Goal: Task Accomplishment & Management: Manage account settings

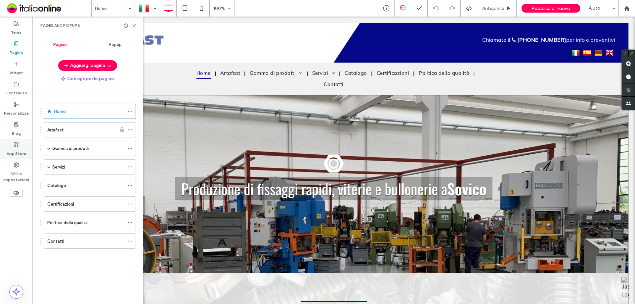
click at [22, 148] on label "App Store" at bounding box center [17, 151] width 20 height 9
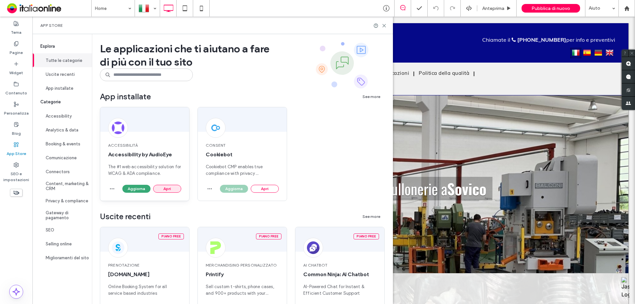
click at [163, 188] on button "Apri" at bounding box center [167, 189] width 28 height 8
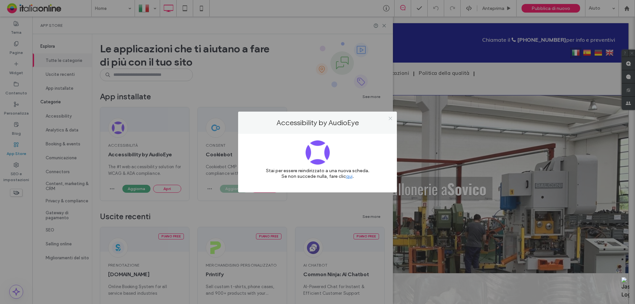
click at [389, 120] on icon at bounding box center [390, 118] width 5 height 5
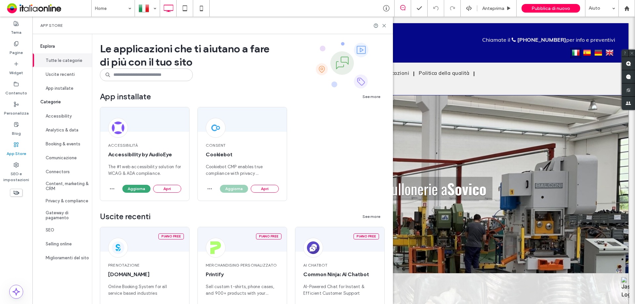
click at [387, 23] on div "App Store" at bounding box center [212, 26] width 361 height 18
click at [387, 26] on icon at bounding box center [384, 25] width 5 height 5
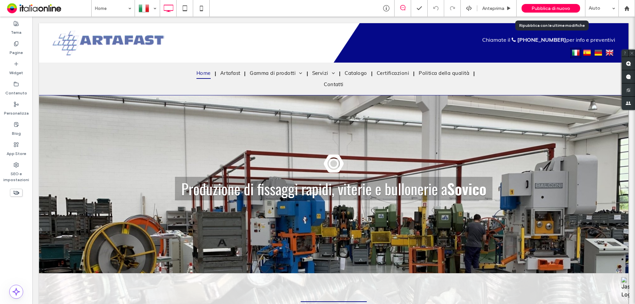
click at [542, 8] on span "Pubblica di nuovo" at bounding box center [551, 9] width 39 height 6
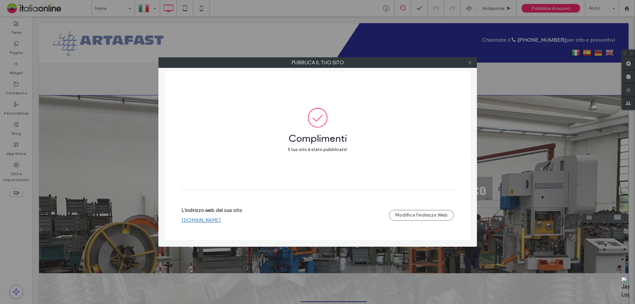
click at [470, 63] on use at bounding box center [469, 62] width 3 height 3
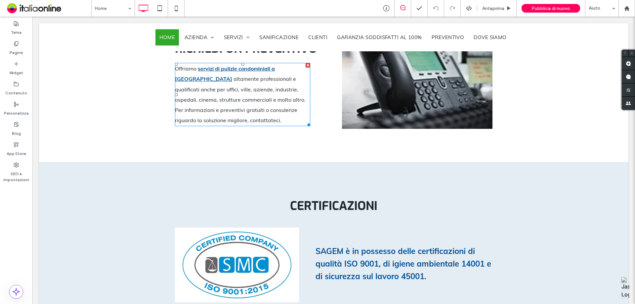
scroll to position [841, 0]
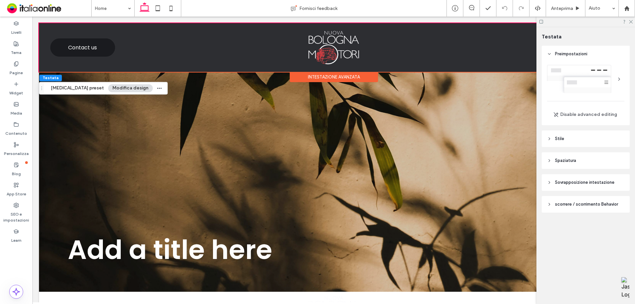
click at [606, 204] on span "scorrere / scorrimento Behavior" at bounding box center [586, 204] width 63 height 7
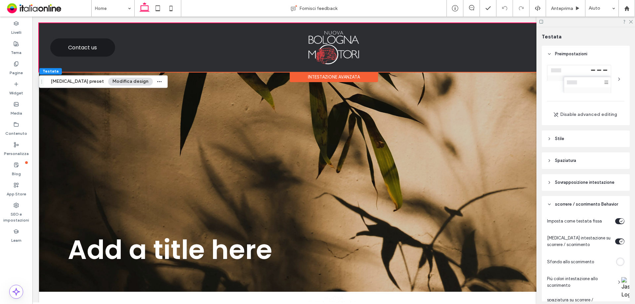
click at [566, 185] on span "Sovrapposizione intestazione" at bounding box center [585, 182] width 60 height 7
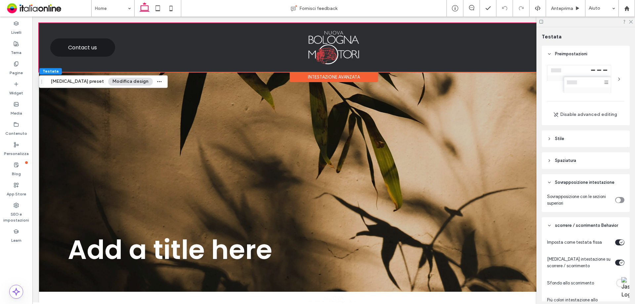
click at [568, 158] on span "Spaziatura" at bounding box center [565, 160] width 21 height 7
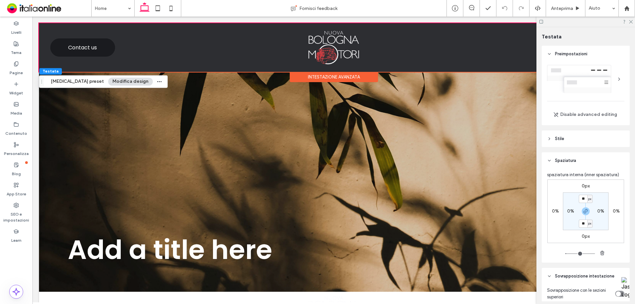
click at [566, 141] on header "Stile" at bounding box center [586, 138] width 88 height 17
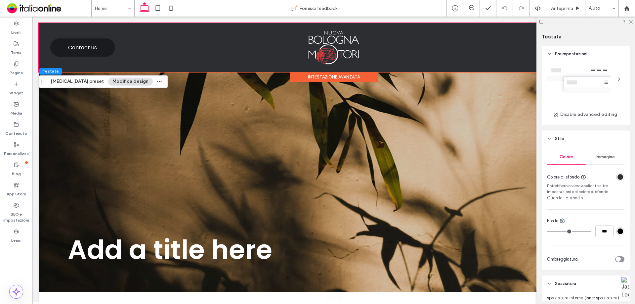
click at [618, 179] on div "rgba(45, 46, 50, 1)" at bounding box center [621, 177] width 6 height 6
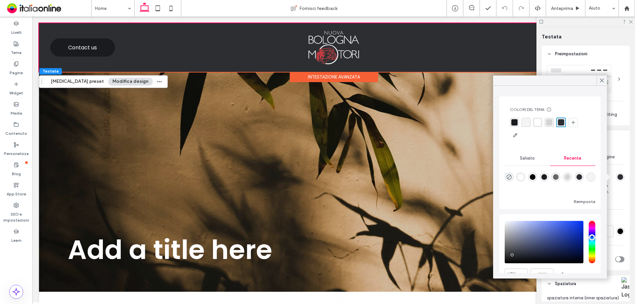
click at [508, 180] on div "rgba(0, 0, 0, 0)" at bounding box center [509, 176] width 9 height 9
type input "*******"
type input "*"
type input "**"
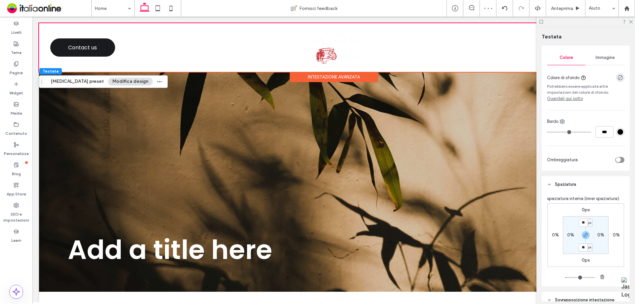
scroll to position [199, 0]
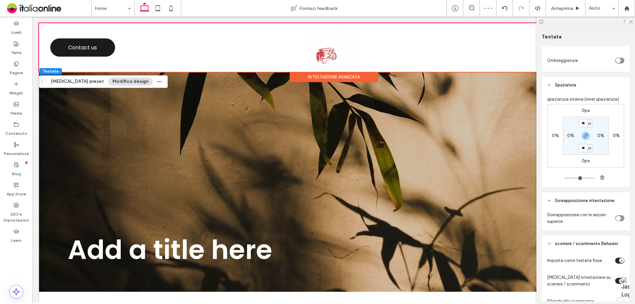
click at [619, 219] on div "toggle" at bounding box center [619, 218] width 9 height 6
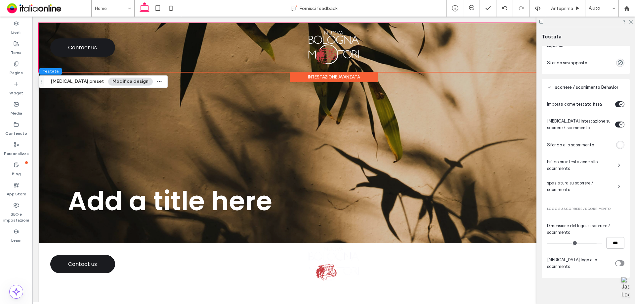
scroll to position [376, 0]
click at [619, 260] on div "toggle" at bounding box center [619, 262] width 9 height 6
click at [597, 288] on div "Immagine" at bounding box center [586, 294] width 77 height 44
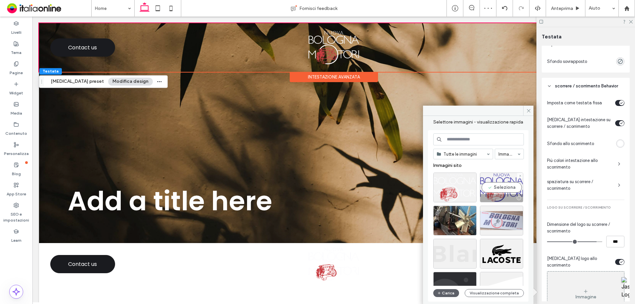
click at [506, 181] on div "Seleziona" at bounding box center [501, 187] width 43 height 30
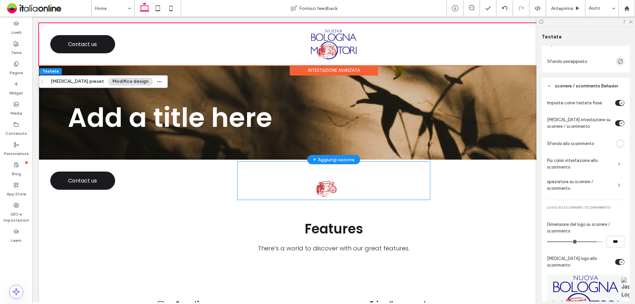
scroll to position [0, 0]
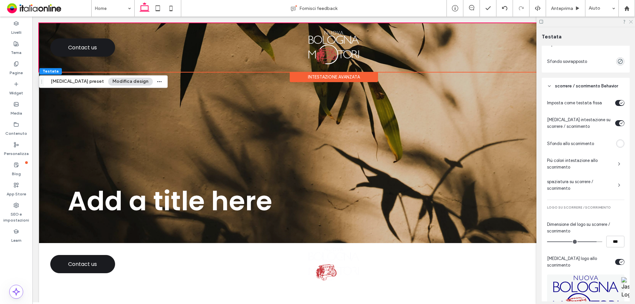
click at [630, 20] on icon at bounding box center [631, 21] width 4 height 4
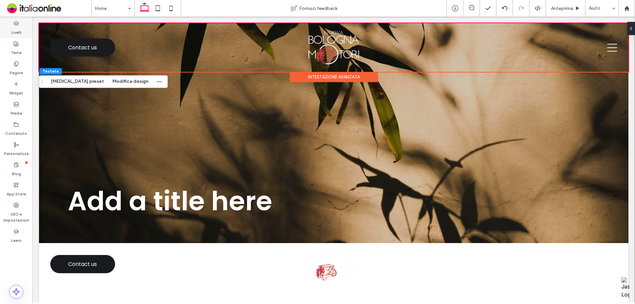
click at [21, 32] on label "Livelli" at bounding box center [16, 30] width 10 height 9
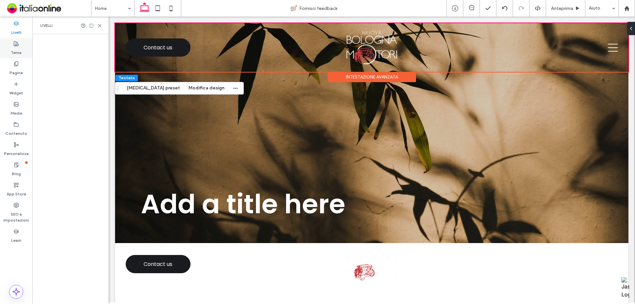
click at [16, 46] on use at bounding box center [16, 43] width 5 height 5
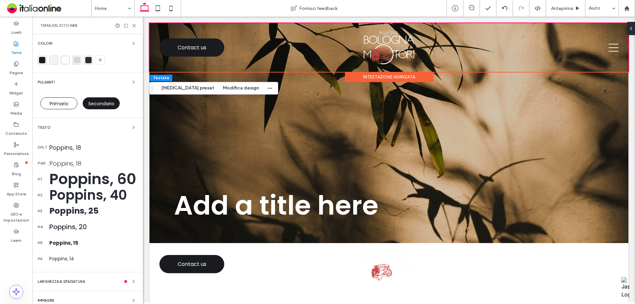
click at [65, 149] on div "Poppins, 18" at bounding box center [93, 147] width 88 height 9
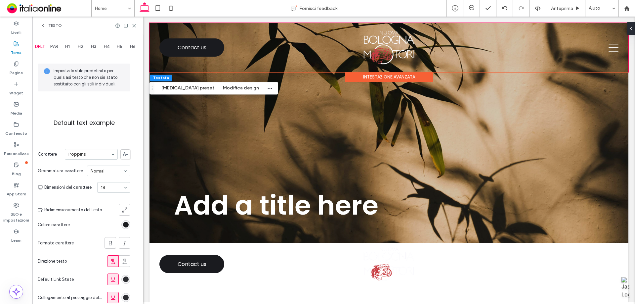
click at [40, 23] on div "Testo" at bounding box center [87, 26] width 111 height 18
click at [45, 25] on icon at bounding box center [42, 25] width 5 height 5
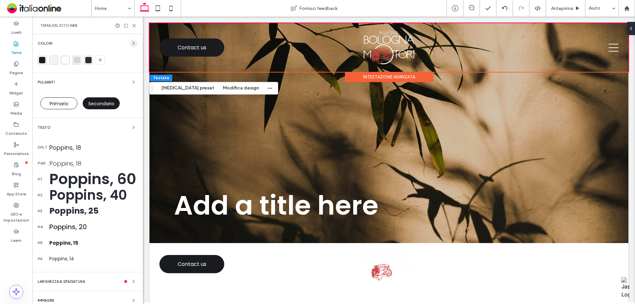
click at [133, 44] on span "button" at bounding box center [134, 43] width 8 height 8
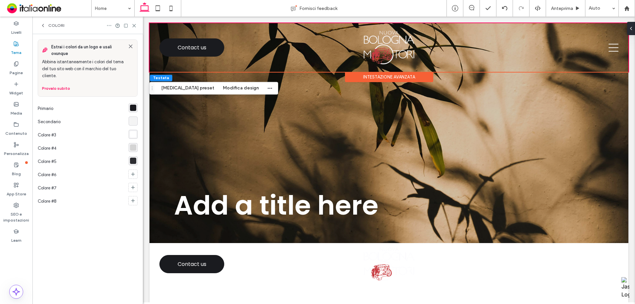
click at [110, 25] on icon at bounding box center [109, 25] width 5 height 5
click at [123, 38] on span "Gestisci i colori del tema" at bounding box center [144, 40] width 49 height 7
click at [40, 109] on icon at bounding box center [40, 109] width 3 height 2
click at [39, 122] on icon at bounding box center [40, 121] width 3 height 3
drag, startPoint x: 39, startPoint y: 136, endPoint x: 42, endPoint y: 147, distance: 11.0
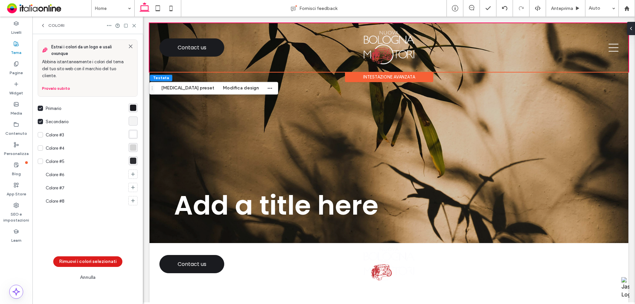
click at [39, 137] on span at bounding box center [40, 134] width 5 height 5
click at [42, 150] on span at bounding box center [40, 147] width 5 height 5
click at [42, 162] on icon at bounding box center [40, 161] width 3 height 3
click at [90, 262] on button "Rimuovi i colori selezionati" at bounding box center [87, 261] width 69 height 11
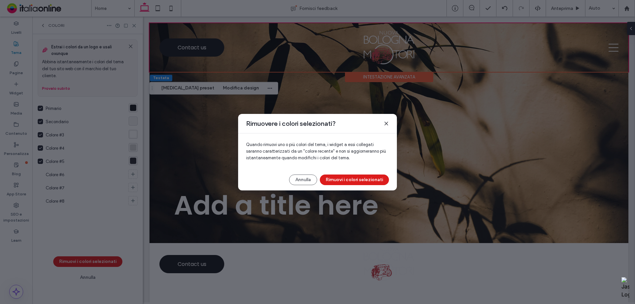
click at [348, 185] on div "Rimuovere i colori selezionati? Quando rimuovi uno o più colori del tema, i wid…" at bounding box center [317, 152] width 159 height 76
click at [348, 182] on button "Rimuovi i colori selezionati" at bounding box center [354, 179] width 69 height 11
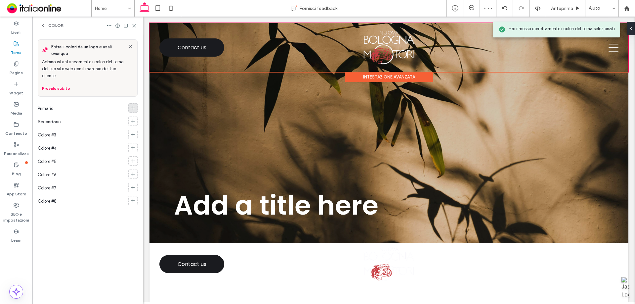
click at [135, 105] on icon at bounding box center [132, 107] width 5 height 5
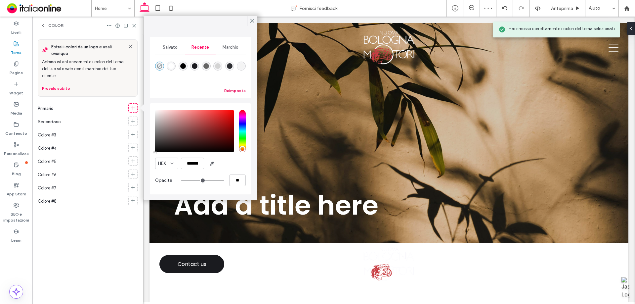
click at [241, 90] on button "Reimposta" at bounding box center [235, 91] width 22 height 8
click at [240, 52] on div "Marchio" at bounding box center [231, 47] width 30 height 15
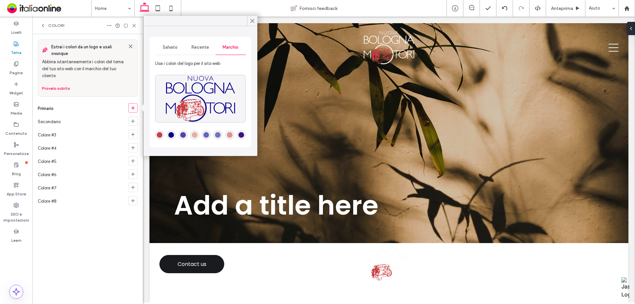
click at [244, 138] on div "rgba(60,20,124,1)" at bounding box center [241, 134] width 9 height 9
click at [135, 121] on icon at bounding box center [132, 120] width 5 height 5
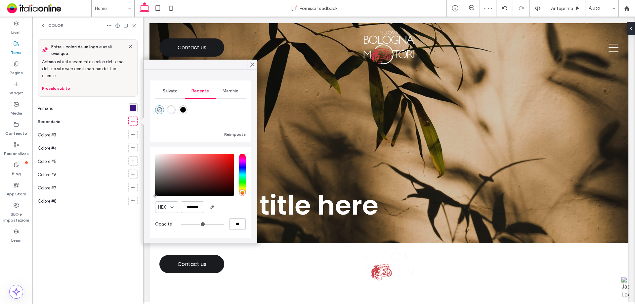
click at [238, 89] on span "Marchio" at bounding box center [231, 90] width 16 height 5
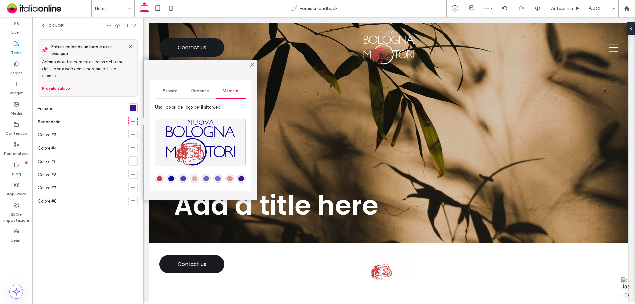
click at [160, 180] on div "rgba(201,64,70,1)" at bounding box center [160, 179] width 6 height 6
click at [132, 132] on icon at bounding box center [132, 134] width 5 height 5
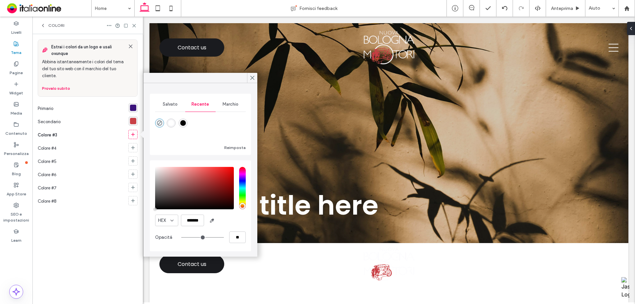
click at [135, 118] on div "rgba(201,64,70,1)" at bounding box center [133, 121] width 6 height 6
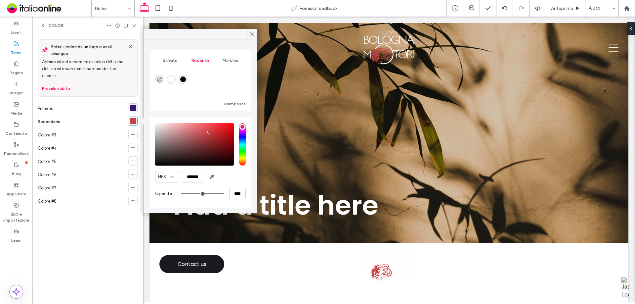
click at [242, 60] on div "Marchio" at bounding box center [231, 60] width 30 height 15
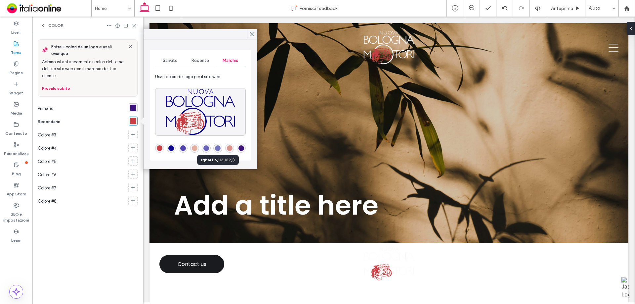
click at [215, 149] on div "rgba(116,116,189,1)" at bounding box center [218, 148] width 6 height 6
click at [136, 133] on div at bounding box center [132, 134] width 9 height 9
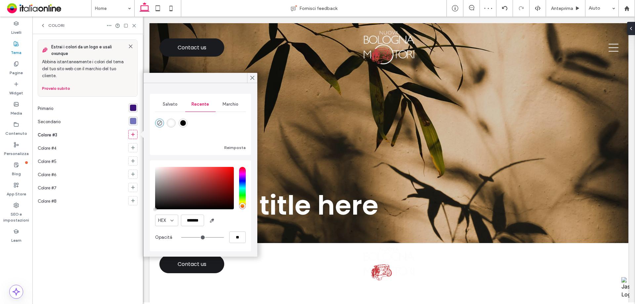
click at [225, 110] on div "Marchio" at bounding box center [231, 104] width 30 height 15
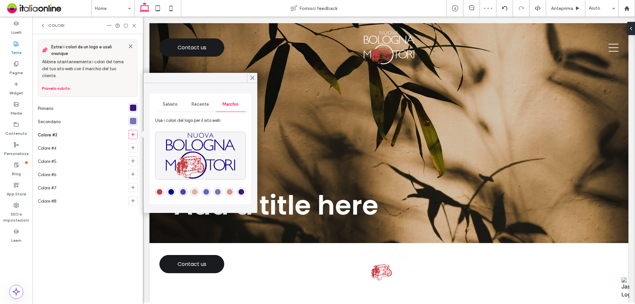
click at [158, 188] on div "rgba(201,64,70,1)" at bounding box center [159, 191] width 9 height 9
click at [131, 146] on icon at bounding box center [132, 147] width 5 height 5
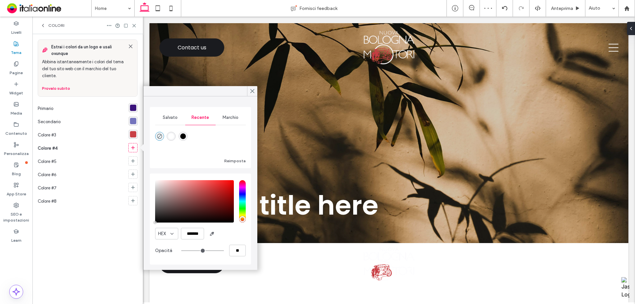
click at [238, 126] on div "Reimposta" at bounding box center [200, 145] width 91 height 40
click at [236, 119] on span "Marchio" at bounding box center [231, 117] width 16 height 5
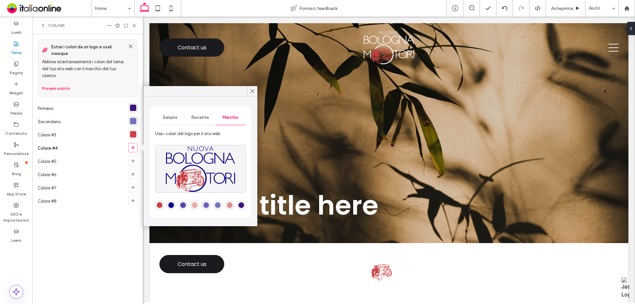
click at [230, 204] on div "rgba(220,148,140,1)" at bounding box center [230, 205] width 6 height 6
click at [136, 25] on icon at bounding box center [134, 25] width 5 height 5
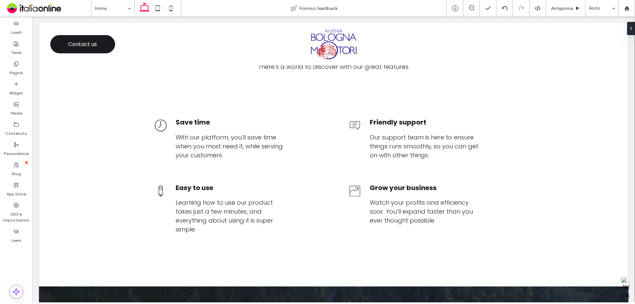
scroll to position [66, 0]
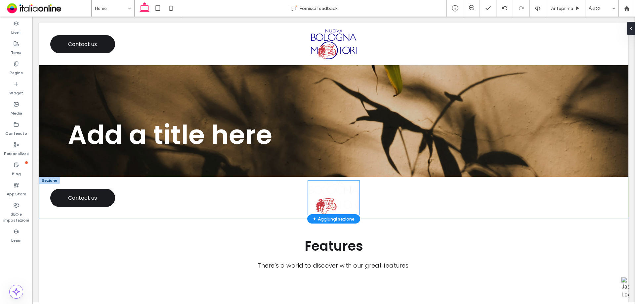
click at [335, 205] on img at bounding box center [334, 198] width 52 height 34
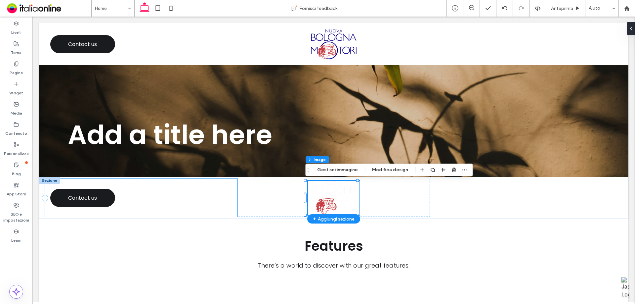
click at [227, 187] on div "Contact us" at bounding box center [141, 198] width 193 height 38
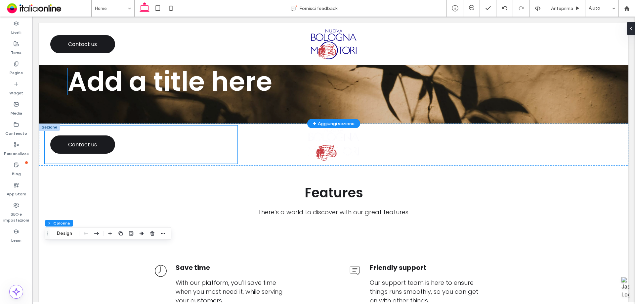
scroll to position [0, 0]
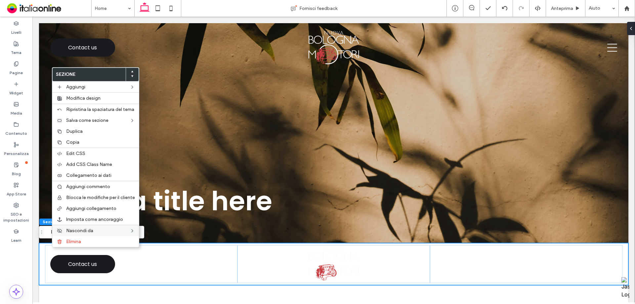
click at [80, 235] on div "Nascondi da" at bounding box center [95, 230] width 87 height 11
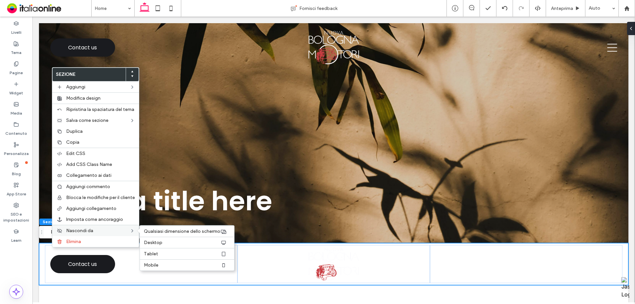
click at [93, 235] on div "Nascondi da Qualsiasi dimensione dello schermo Desktop Tablet Mobile" at bounding box center [95, 230] width 87 height 11
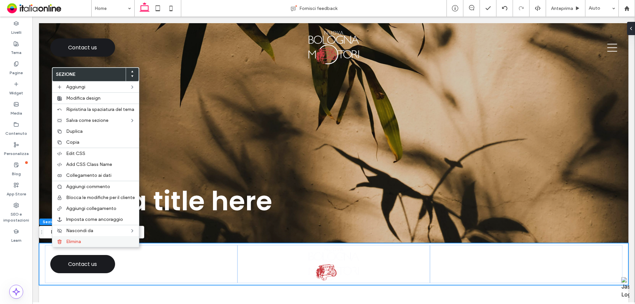
click at [108, 240] on label "Elimina" at bounding box center [100, 242] width 69 height 6
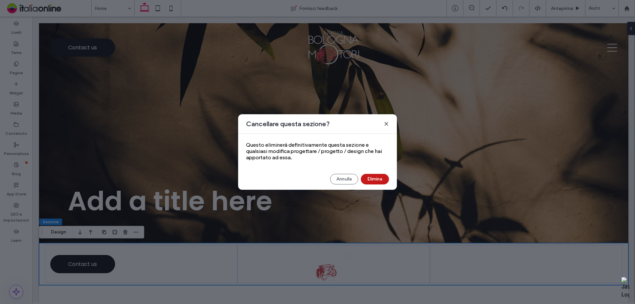
click at [381, 177] on button "Elimina" at bounding box center [375, 179] width 28 height 11
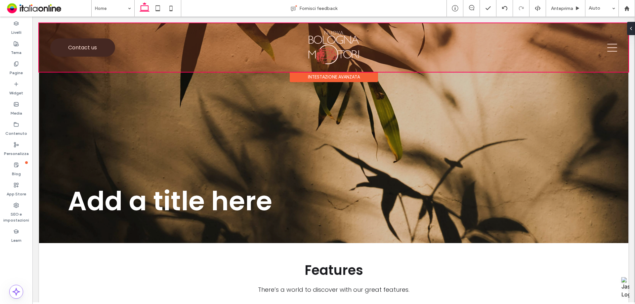
click at [330, 76] on div "Intestazione avanzata" at bounding box center [334, 77] width 88 height 10
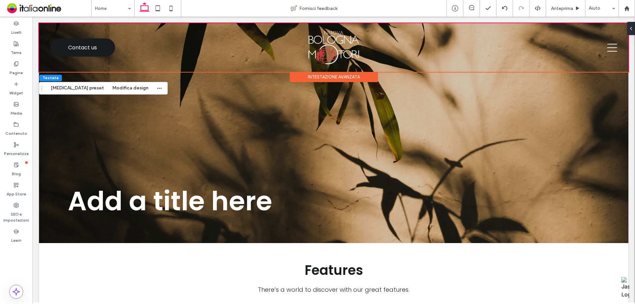
drag, startPoint x: 108, startPoint y: 90, endPoint x: 126, endPoint y: 93, distance: 18.8
click at [108, 90] on button "Modifica design" at bounding box center [130, 88] width 45 height 8
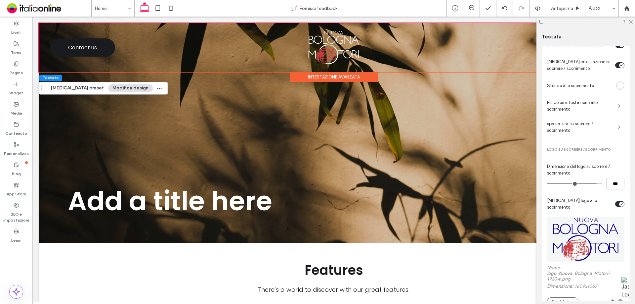
scroll to position [401, 0]
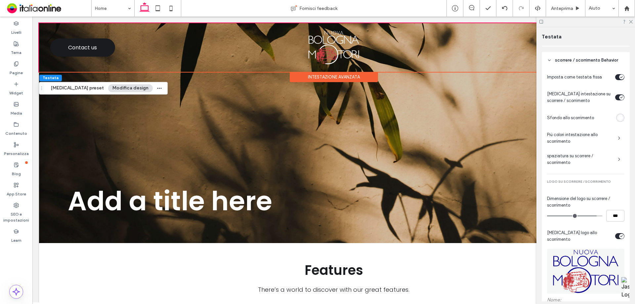
click at [607, 137] on span "Più colori intestazione allo scorrimento" at bounding box center [580, 137] width 66 height 13
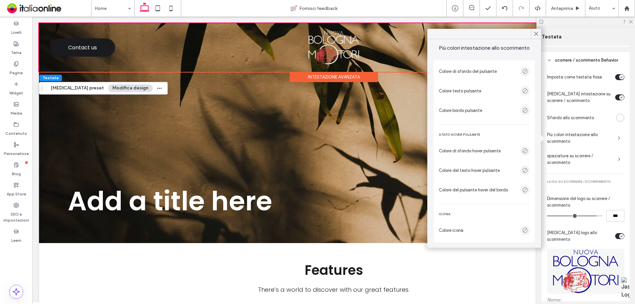
scroll to position [35, 0]
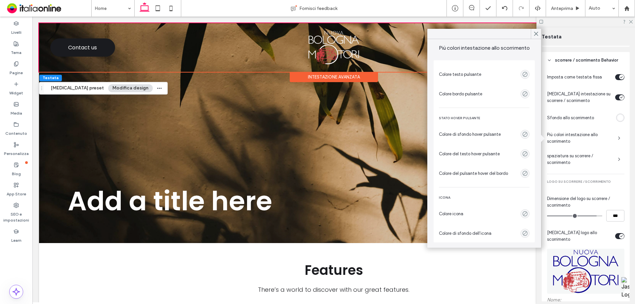
click at [523, 208] on div at bounding box center [498, 214] width 64 height 12
click at [523, 212] on use "empty color" at bounding box center [525, 213] width 5 height 5
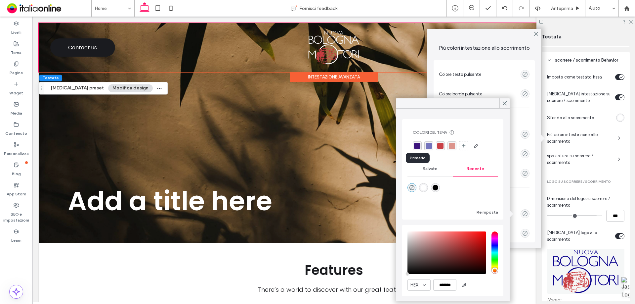
click at [419, 147] on div "rgba(60,20,124,1)" at bounding box center [417, 146] width 6 height 6
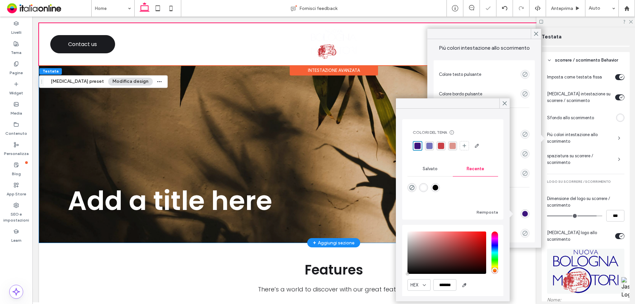
scroll to position [0, 0]
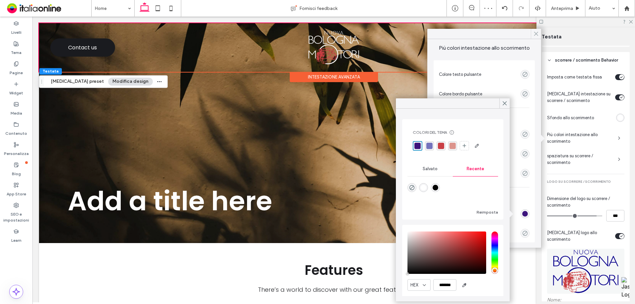
click at [536, 34] on use at bounding box center [536, 34] width 3 height 4
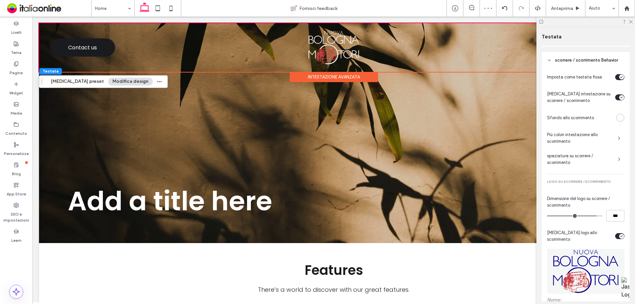
click at [628, 23] on div at bounding box center [586, 22] width 99 height 10
click at [629, 23] on icon at bounding box center [631, 21] width 4 height 4
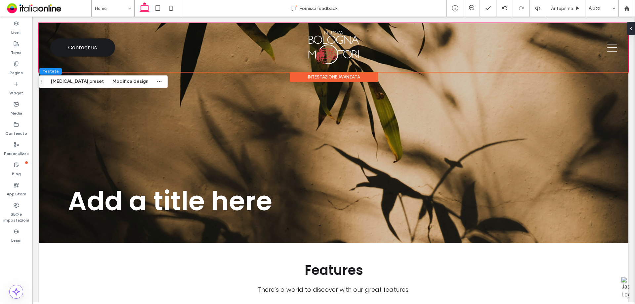
click at [330, 76] on div "Intestazione avanzata" at bounding box center [334, 77] width 88 height 10
click at [112, 79] on button "Modifica design" at bounding box center [130, 81] width 45 height 8
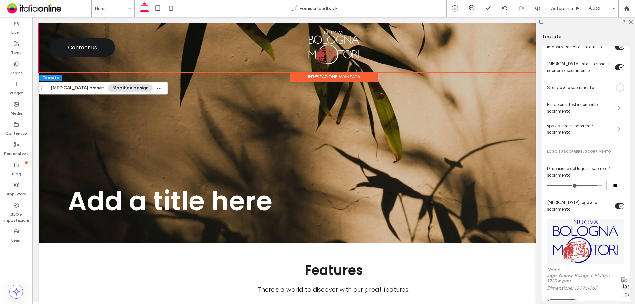
scroll to position [468, 0]
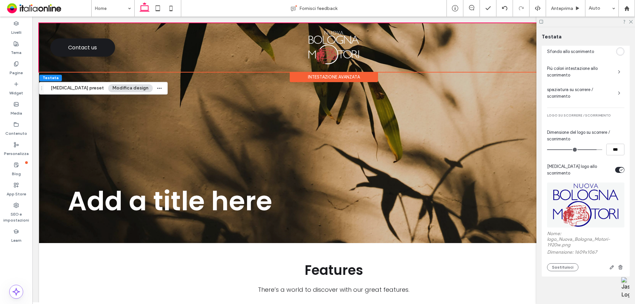
click at [621, 168] on div "toggle" at bounding box center [619, 170] width 9 height 6
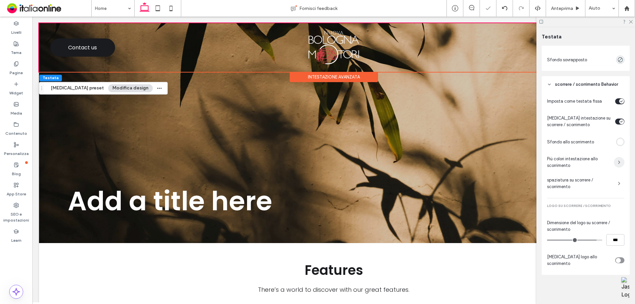
scroll to position [376, 0]
click at [618, 256] on div at bounding box center [619, 262] width 9 height 12
click at [618, 259] on div "toggle" at bounding box center [619, 262] width 9 height 6
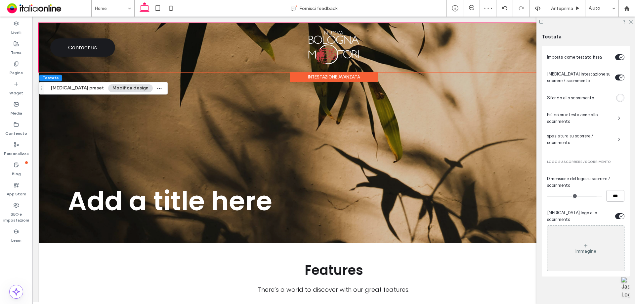
click at [591, 252] on div "Immagine" at bounding box center [586, 248] width 77 height 44
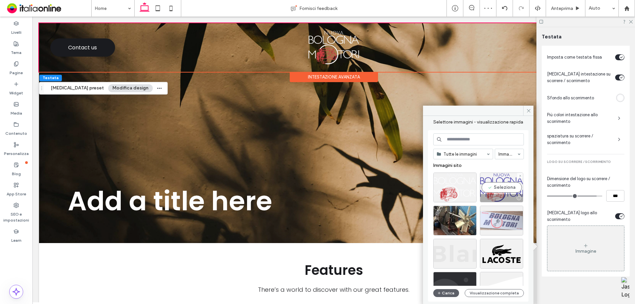
click at [499, 183] on div "Seleziona" at bounding box center [501, 187] width 43 height 30
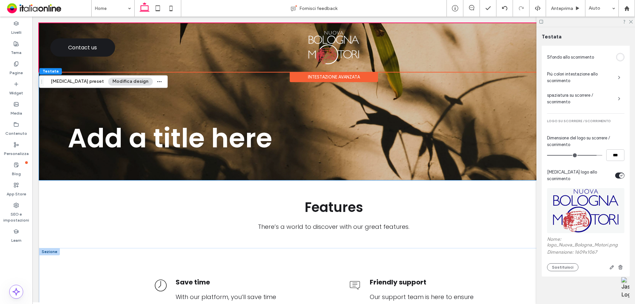
scroll to position [0, 0]
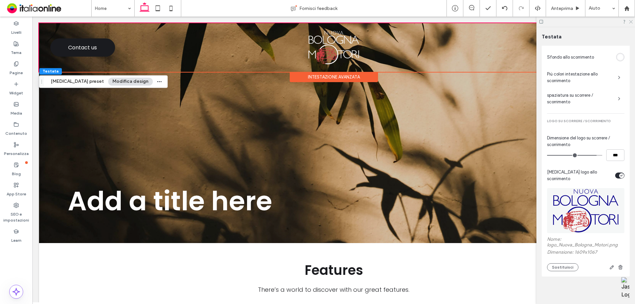
click at [632, 21] on use at bounding box center [631, 22] width 4 height 4
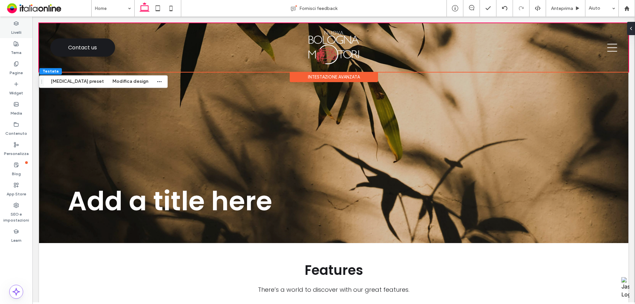
click at [16, 34] on label "Livelli" at bounding box center [16, 30] width 10 height 9
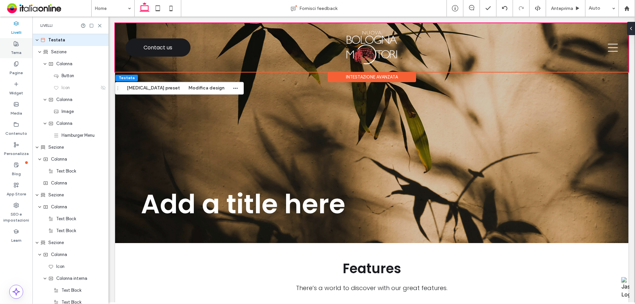
click at [16, 54] on label "Tema" at bounding box center [16, 50] width 11 height 9
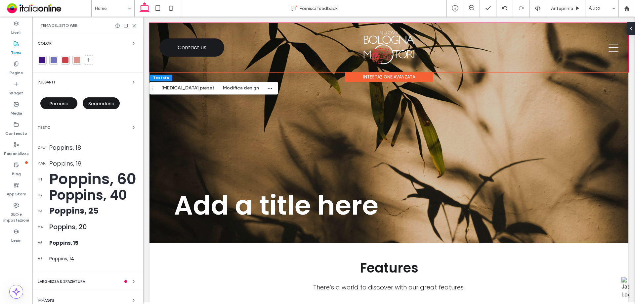
click at [67, 106] on span "Primario" at bounding box center [59, 103] width 19 height 7
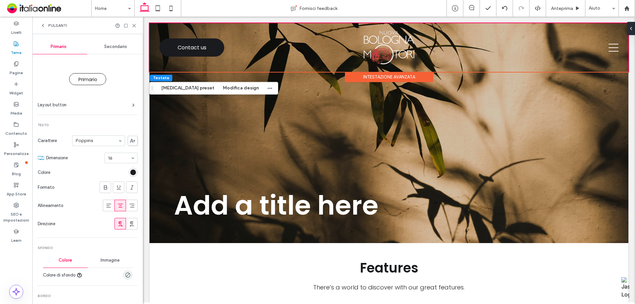
click at [133, 175] on div at bounding box center [133, 172] width 9 height 9
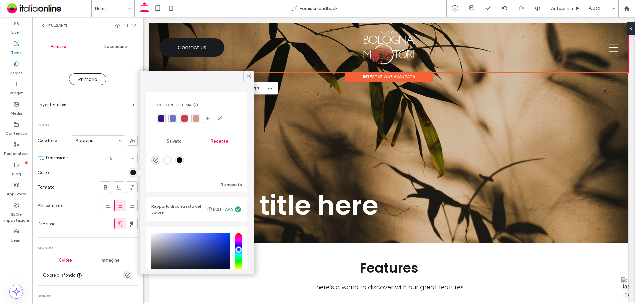
click at [129, 168] on div "rgb(26, 27, 31)" at bounding box center [133, 172] width 9 height 9
click at [162, 119] on div "rgba(60,20,124,1)" at bounding box center [161, 118] width 6 height 6
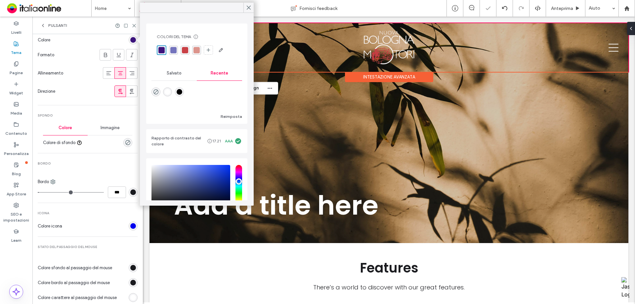
scroll to position [199, 0]
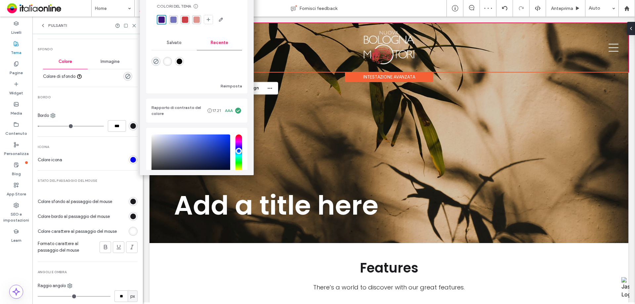
click at [130, 124] on div "rgb(26, 27, 31)" at bounding box center [133, 126] width 6 height 6
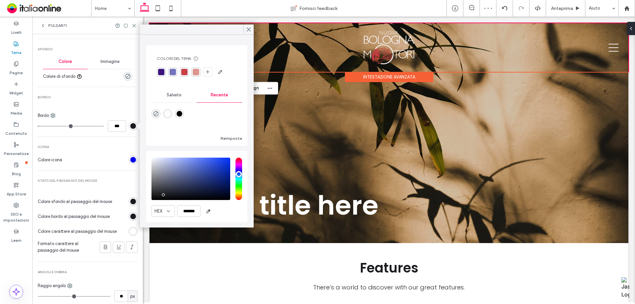
click at [162, 70] on div "rgba(60,20,124,1)" at bounding box center [161, 72] width 6 height 6
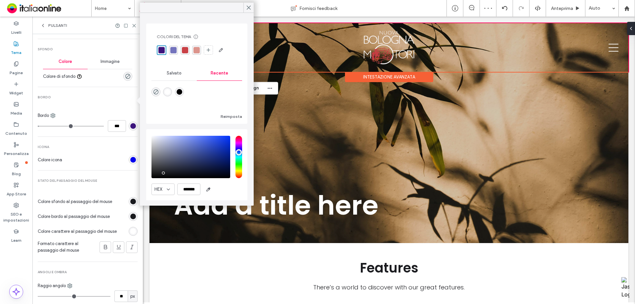
scroll to position [225, 0]
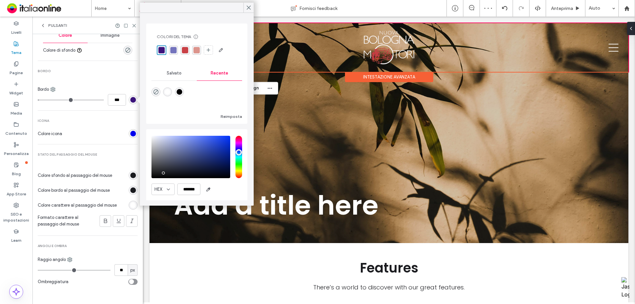
click at [131, 135] on div "rgb(0, 0, 238)" at bounding box center [133, 134] width 6 height 6
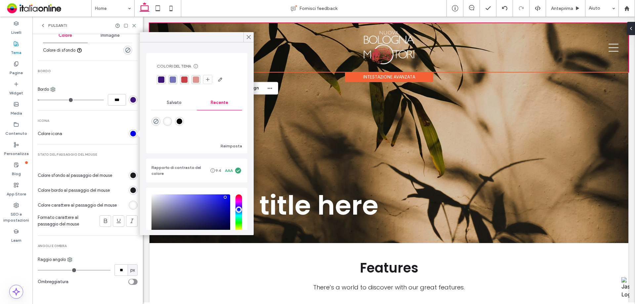
click at [163, 80] on div "rgba(60,20,124,1)" at bounding box center [161, 79] width 6 height 6
click at [130, 175] on div "rgb(26, 27, 31)" at bounding box center [133, 175] width 6 height 6
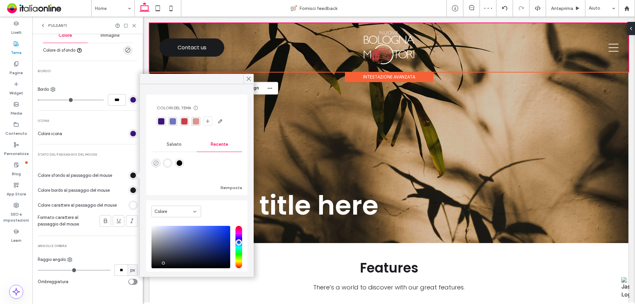
click at [156, 159] on div "rgba(0, 0, 0, 0)" at bounding box center [156, 163] width 9 height 9
type input "*******"
type input "*"
type input "**"
click at [119, 191] on div at bounding box center [125, 190] width 25 height 12
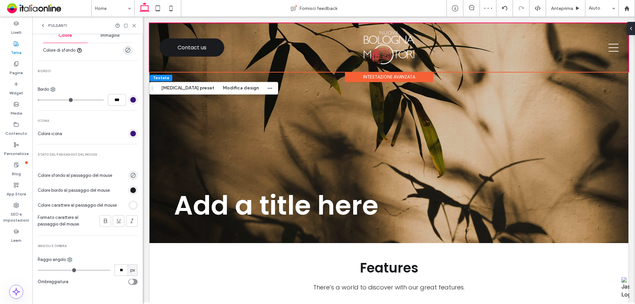
click at [130, 192] on div "rgb(26, 27, 31)" at bounding box center [133, 190] width 6 height 6
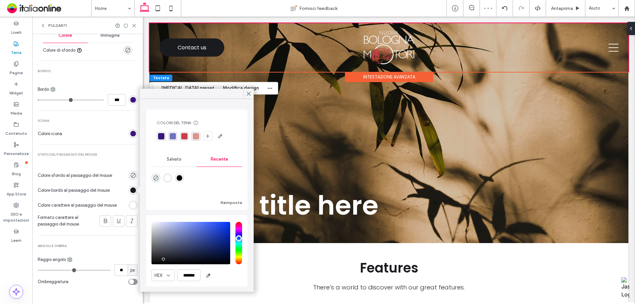
click at [163, 134] on div "rgba(60,20,124,1)" at bounding box center [161, 136] width 6 height 6
click at [130, 204] on div "rgb(255, 255, 255)" at bounding box center [133, 205] width 6 height 6
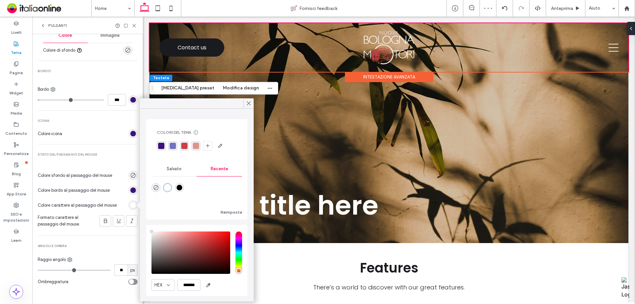
click at [163, 143] on div "rgba(60,20,124,1)" at bounding box center [161, 146] width 6 height 6
click at [102, 224] on icon at bounding box center [105, 220] width 7 height 7
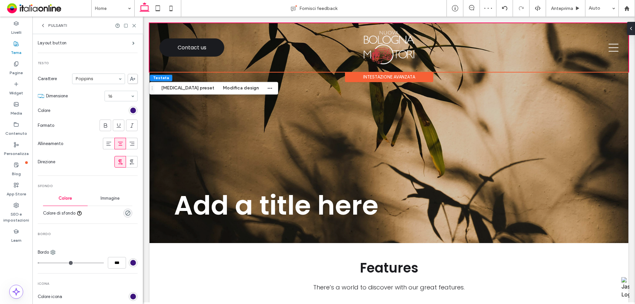
scroll to position [132, 0]
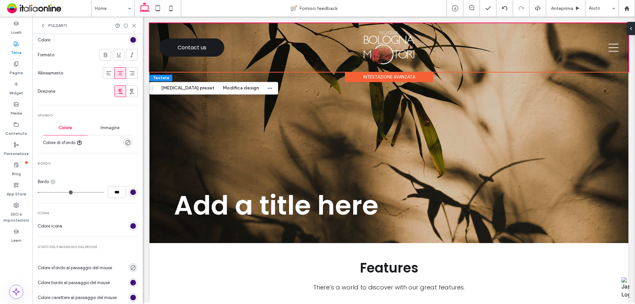
click at [53, 181] on icon at bounding box center [52, 181] width 5 height 5
click at [83, 219] on div "Fondo" at bounding box center [80, 221] width 59 height 13
click at [110, 197] on input "***" at bounding box center [117, 192] width 18 height 12
type input "*"
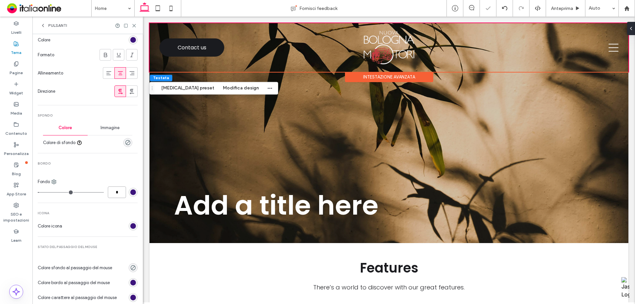
type input "***"
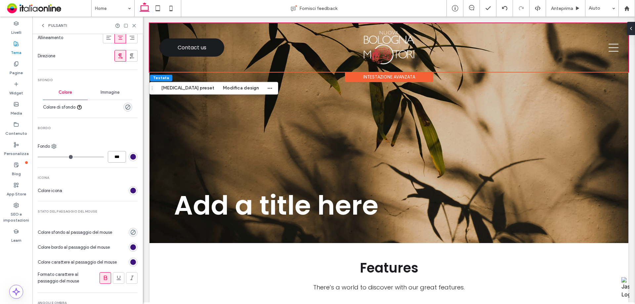
scroll to position [225, 0]
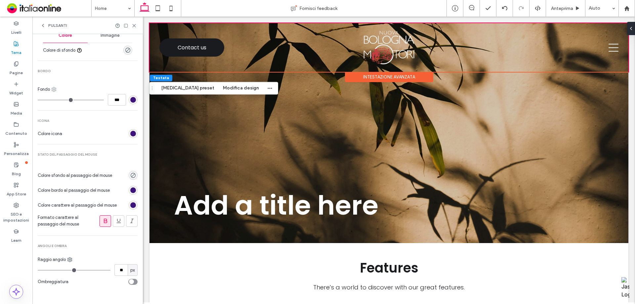
click at [54, 89] on icon at bounding box center [53, 89] width 5 height 5
drag, startPoint x: 60, startPoint y: 156, endPoint x: 72, endPoint y: 149, distance: 13.7
click at [60, 156] on use at bounding box center [59, 154] width 5 height 5
type input "*"
click at [114, 103] on input "***" at bounding box center [117, 100] width 18 height 12
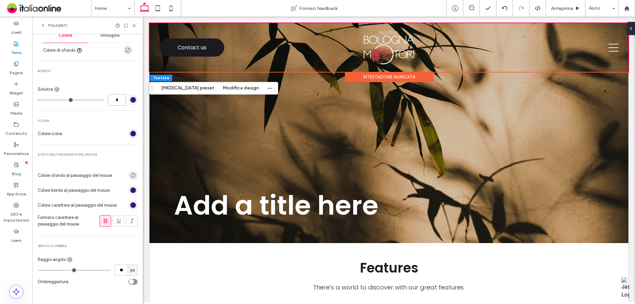
type input "***"
type input "*"
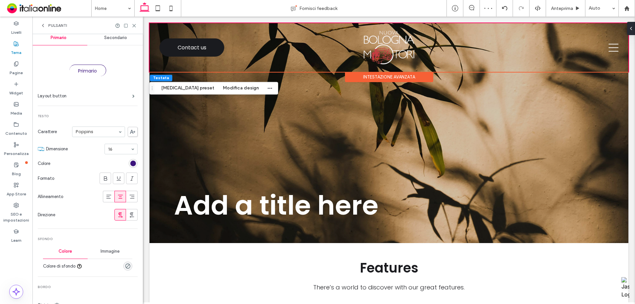
scroll to position [0, 0]
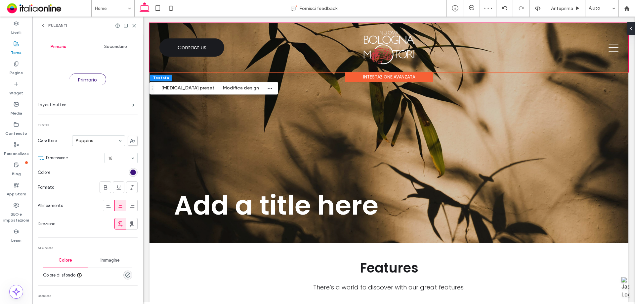
click at [116, 48] on span "Secondario" at bounding box center [115, 46] width 23 height 5
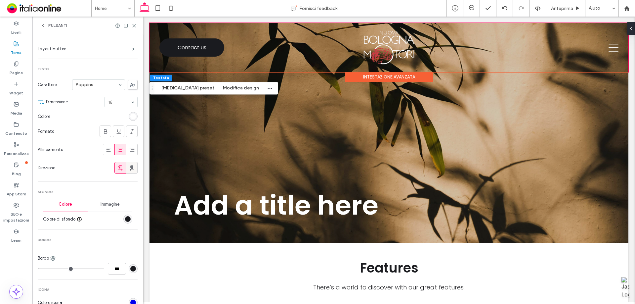
scroll to position [66, 0]
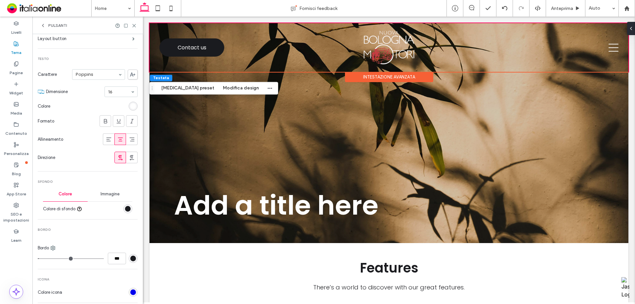
click at [125, 208] on div "rgb(26, 27, 31)" at bounding box center [128, 209] width 6 height 6
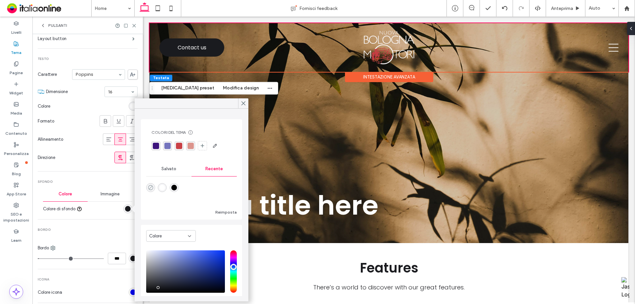
click at [148, 188] on icon "rgba(0, 0, 0, 0)" at bounding box center [151, 188] width 6 height 6
type input "*******"
type input "*"
type input "**"
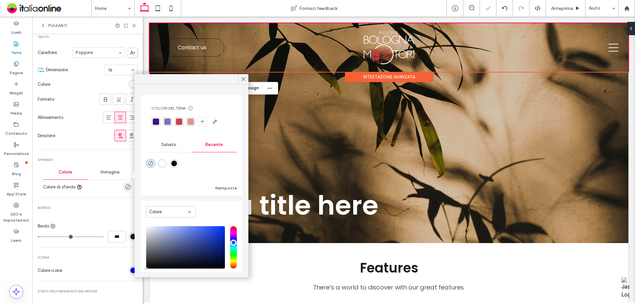
scroll to position [99, 0]
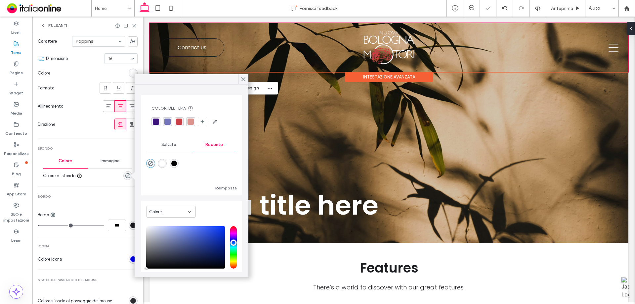
drag, startPoint x: 129, startPoint y: 221, endPoint x: 137, endPoint y: 206, distance: 17.3
click at [129, 221] on div "rgb(26, 27, 31)" at bounding box center [133, 225] width 9 height 9
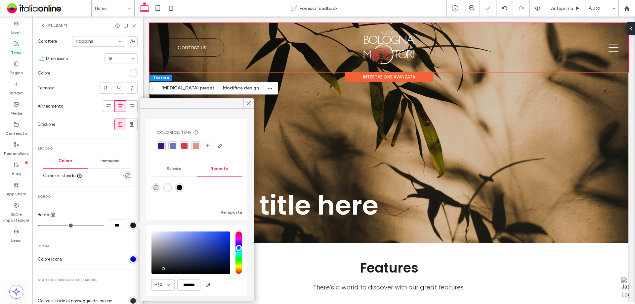
click at [167, 186] on div "rgba(255, 255, 255, 1)" at bounding box center [168, 188] width 6 height 6
type input "*******"
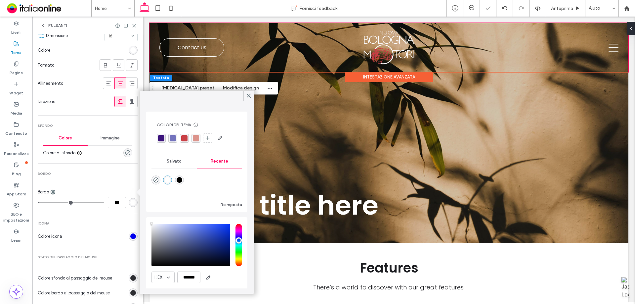
scroll to position [132, 0]
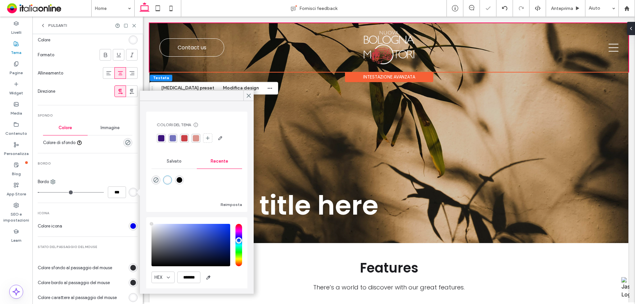
click at [132, 226] on div "rgb(0, 0, 238)" at bounding box center [133, 225] width 9 height 9
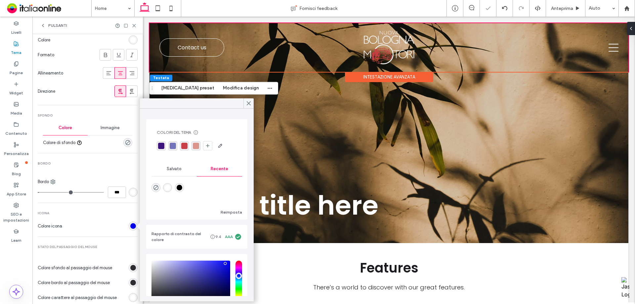
click at [168, 186] on div "rgba(255, 255, 255, 1)" at bounding box center [168, 188] width 6 height 6
type input "*******"
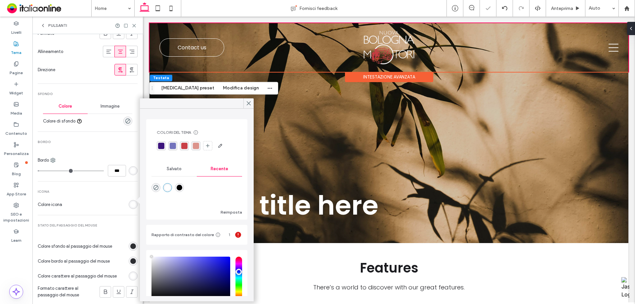
scroll to position [165, 0]
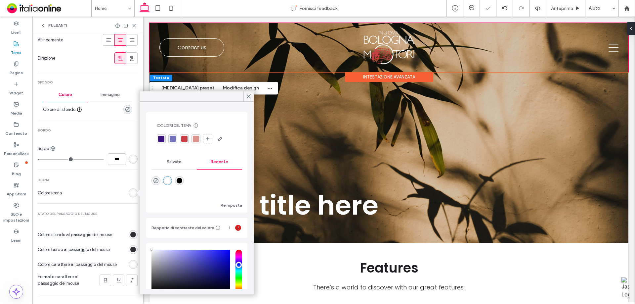
click at [130, 234] on div "rgb(45, 46, 50)" at bounding box center [133, 235] width 6 height 6
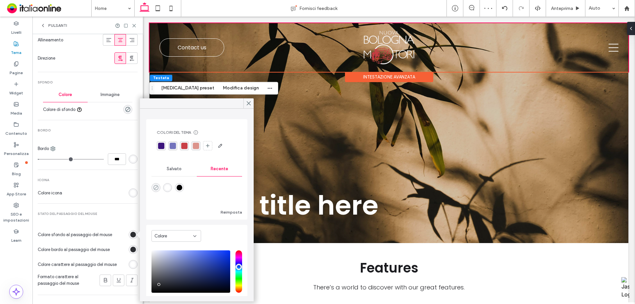
click at [158, 185] on icon "rgba(0, 0, 0, 0)" at bounding box center [156, 188] width 6 height 6
type input "*******"
type input "*"
type input "**"
click at [130, 252] on div "rgb(45, 46, 50)" at bounding box center [133, 249] width 9 height 9
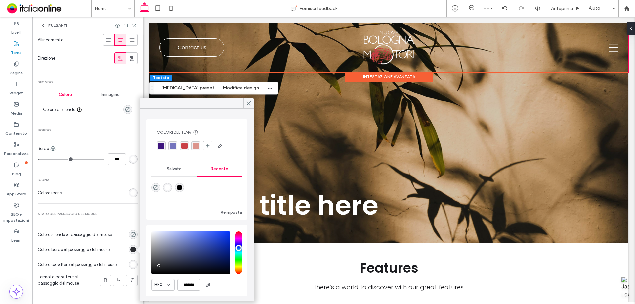
click at [170, 187] on div "rgba(255, 255, 255, 1)" at bounding box center [168, 188] width 6 height 6
type input "*******"
click at [130, 268] on div "rgb(255, 255, 255)" at bounding box center [133, 264] width 9 height 9
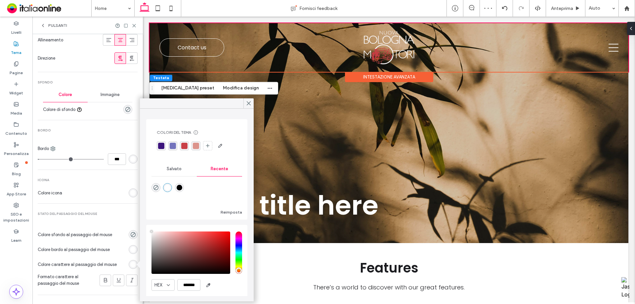
type input "****"
click at [104, 281] on use at bounding box center [105, 280] width 3 height 4
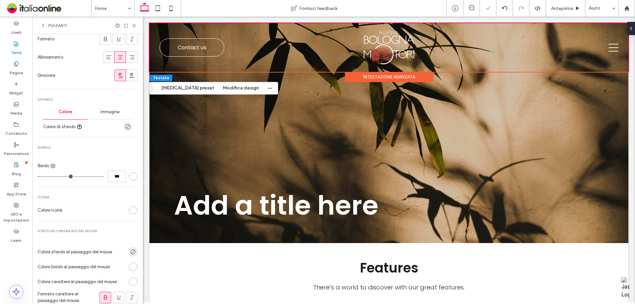
scroll to position [132, 0]
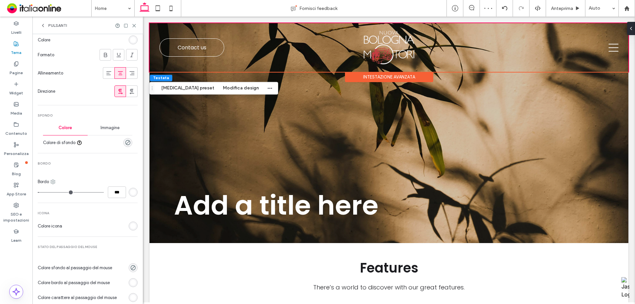
click at [53, 180] on use at bounding box center [53, 182] width 4 height 4
click at [76, 227] on div "Fondo" at bounding box center [80, 221] width 59 height 13
click at [130, 196] on div "rgb(255, 255, 255)" at bounding box center [133, 192] width 9 height 9
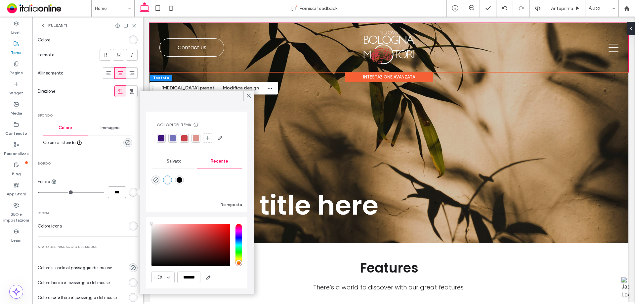
click at [117, 193] on input "***" at bounding box center [117, 192] width 18 height 12
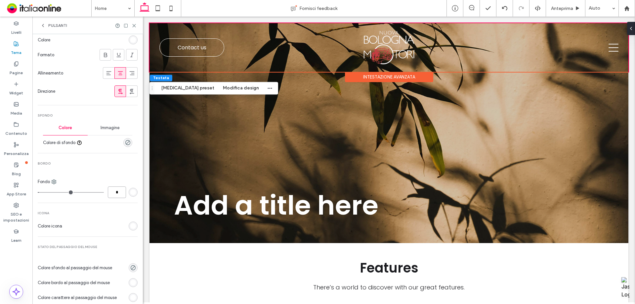
type input "*"
type input "***"
click at [54, 178] on div "Fondo" at bounding box center [88, 181] width 100 height 7
click at [54, 183] on use at bounding box center [54, 182] width 4 height 4
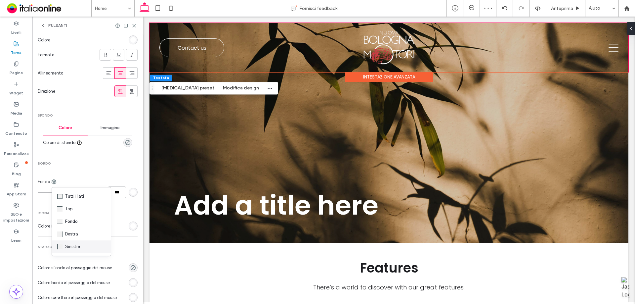
click at [74, 242] on div "Sinistra" at bounding box center [81, 246] width 59 height 13
type input "*"
drag, startPoint x: 117, startPoint y: 202, endPoint x: 117, endPoint y: 198, distance: 3.6
click at [117, 202] on div "Secondario Layout button Testo Carattere Poppins Dimensione 16 Colore Formato A…" at bounding box center [88, 152] width 100 height 461
click at [117, 197] on input "***" at bounding box center [117, 192] width 18 height 12
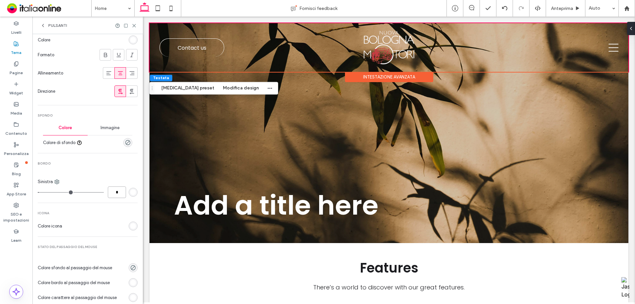
type input "*"
type input "***"
click at [136, 27] on use at bounding box center [134, 25] width 3 height 3
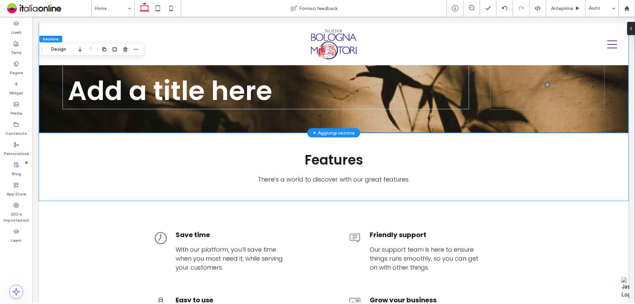
scroll to position [0, 0]
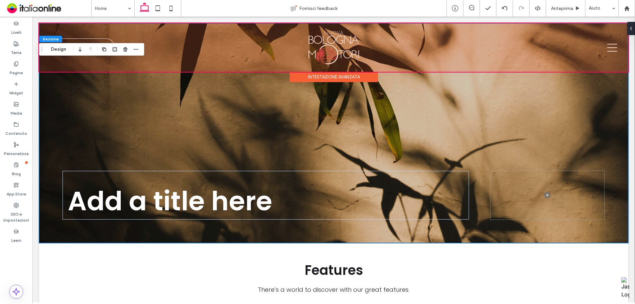
click at [336, 70] on div at bounding box center [334, 47] width 590 height 49
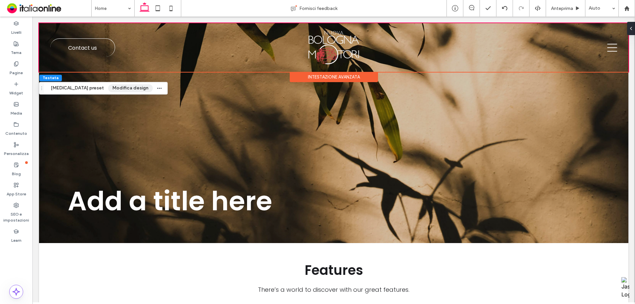
drag, startPoint x: 111, startPoint y: 88, endPoint x: 190, endPoint y: 223, distance: 156.1
click at [111, 88] on button "Modifica design" at bounding box center [130, 88] width 45 height 8
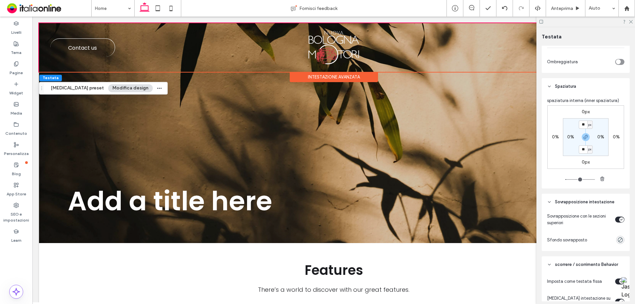
scroll to position [396, 0]
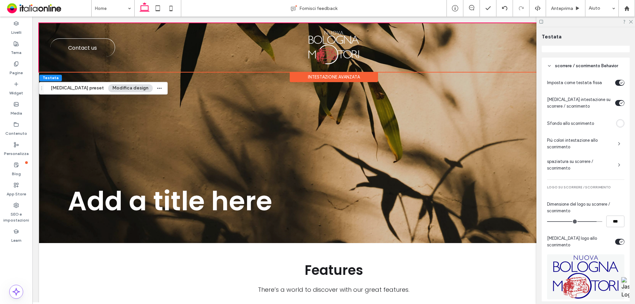
click at [584, 147] on span "Più colori intestazione allo scorrimento" at bounding box center [580, 143] width 66 height 13
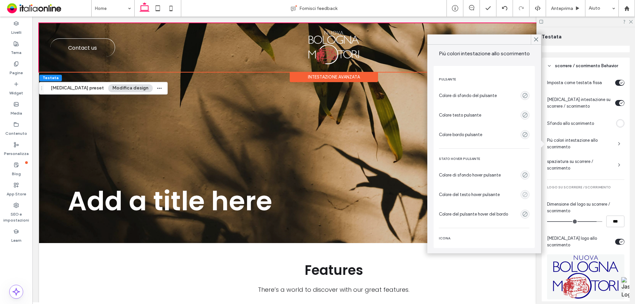
click at [523, 194] on use "empty color" at bounding box center [525, 194] width 5 height 5
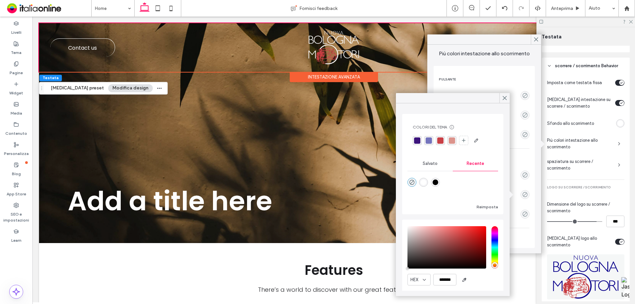
click at [419, 137] on div "rgba(60,20,124,1)" at bounding box center [417, 140] width 6 height 6
click at [523, 213] on icon "empty color" at bounding box center [526, 214] width 6 height 6
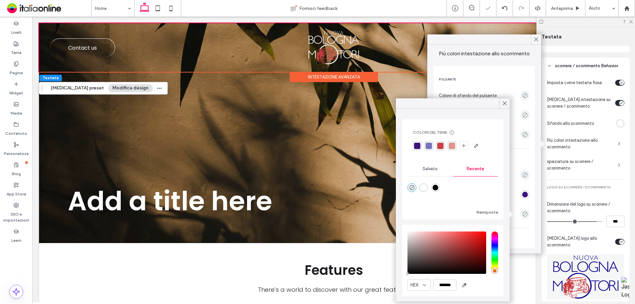
click at [418, 145] on div "rgba(60,20,124,1)" at bounding box center [417, 146] width 6 height 6
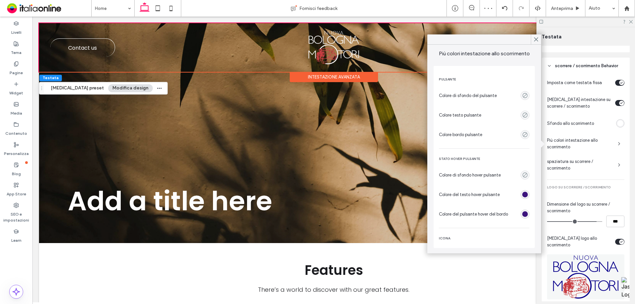
click at [528, 219] on div "Pulsante Colore di sfondo del pulsante Colore testo pulsante Colore bordo pulsa…" at bounding box center [484, 157] width 101 height 182
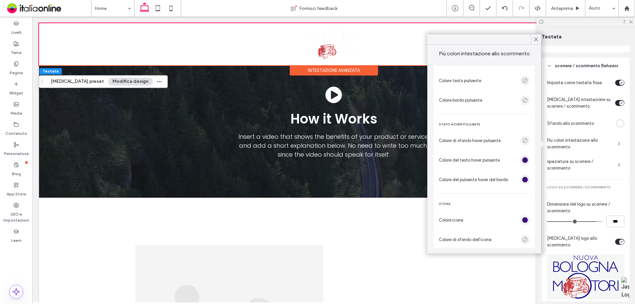
scroll to position [35, 0]
click at [539, 43] on span at bounding box center [536, 39] width 6 height 10
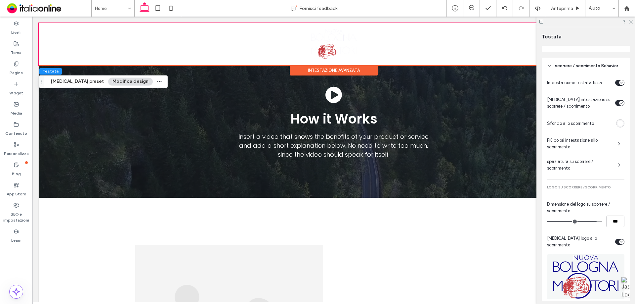
drag, startPoint x: 632, startPoint y: 23, endPoint x: 603, endPoint y: 44, distance: 36.1
click at [632, 23] on icon at bounding box center [631, 21] width 4 height 4
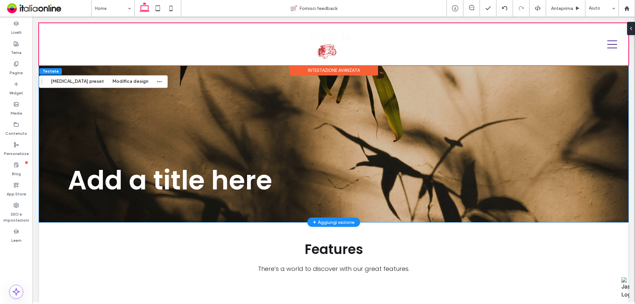
scroll to position [0, 0]
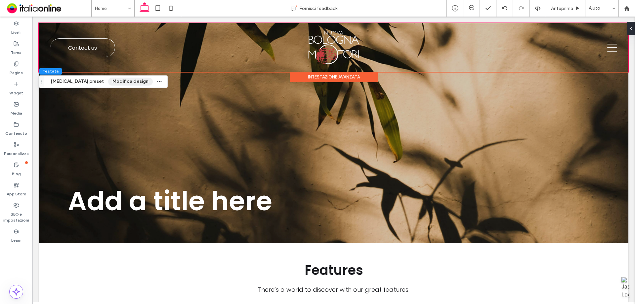
click at [110, 79] on button "Modifica design" at bounding box center [130, 81] width 45 height 8
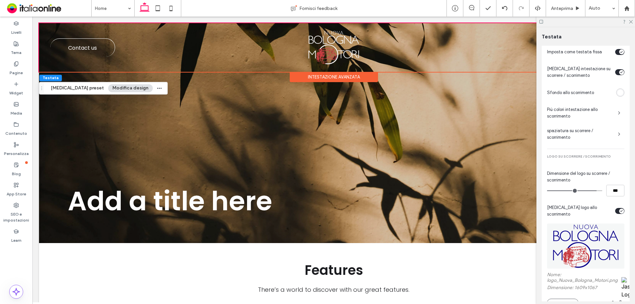
scroll to position [462, 0]
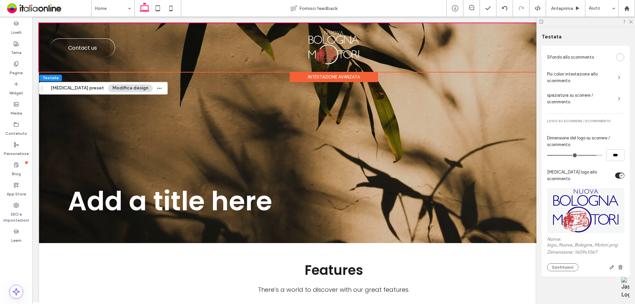
click at [579, 104] on span "spaziatura su scorrere / scorrimento" at bounding box center [580, 98] width 66 height 13
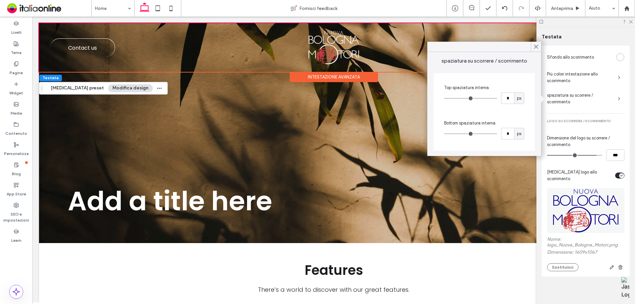
click at [598, 81] on span "Più colori intestazione allo scorrimento" at bounding box center [580, 77] width 66 height 13
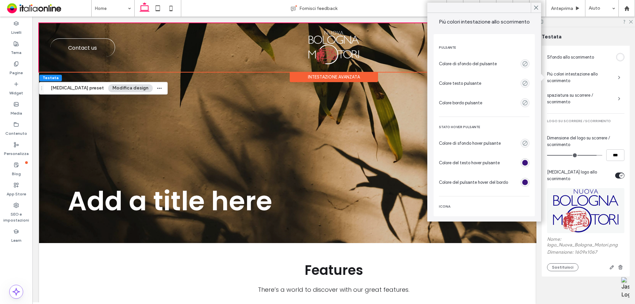
click at [523, 162] on div "rgba(60,20,124,1)" at bounding box center [526, 163] width 6 height 6
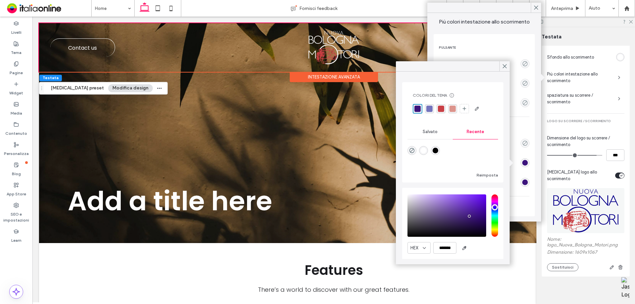
click at [420, 109] on div "rgba(60,20,124,1)" at bounding box center [418, 109] width 6 height 6
drag, startPoint x: 523, startPoint y: 186, endPoint x: 516, endPoint y: 179, distance: 10.5
click at [523, 186] on div at bounding box center [525, 182] width 9 height 9
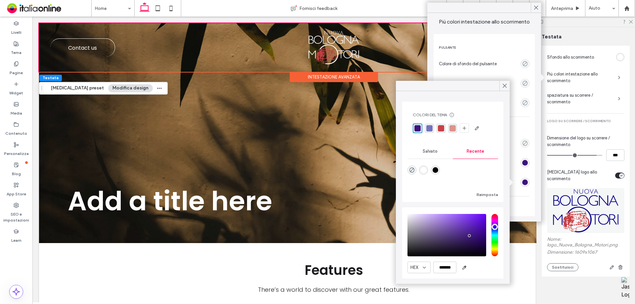
click at [416, 130] on div "rgba(60,20,124,1)" at bounding box center [418, 128] width 6 height 6
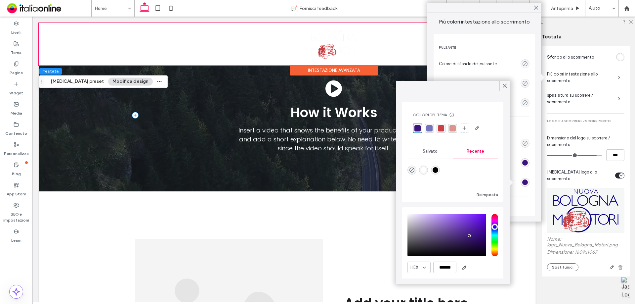
scroll to position [662, 0]
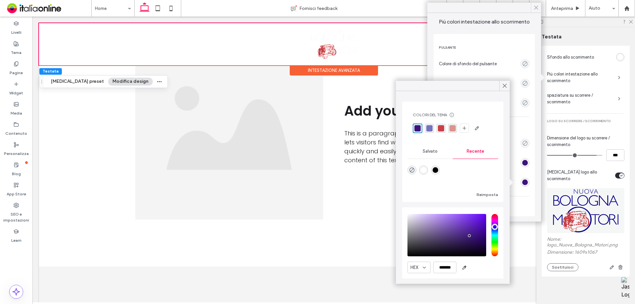
click at [532, 11] on div at bounding box center [536, 8] width 10 height 10
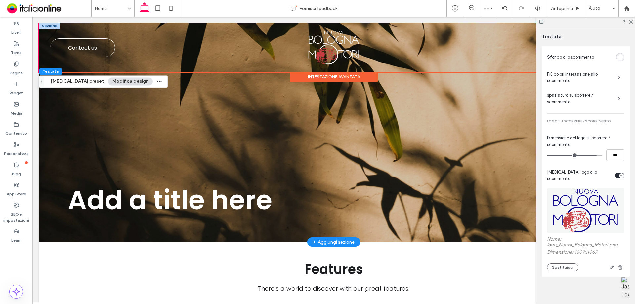
scroll to position [0, 0]
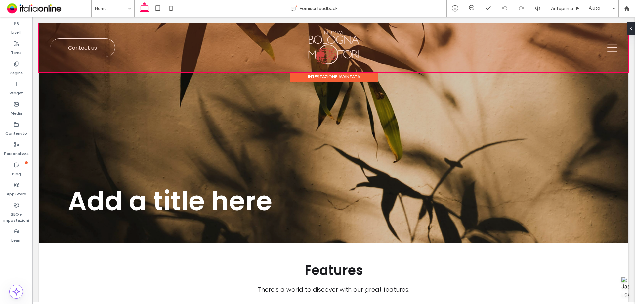
click at [359, 76] on div "Intestazione avanzata" at bounding box center [334, 77] width 88 height 10
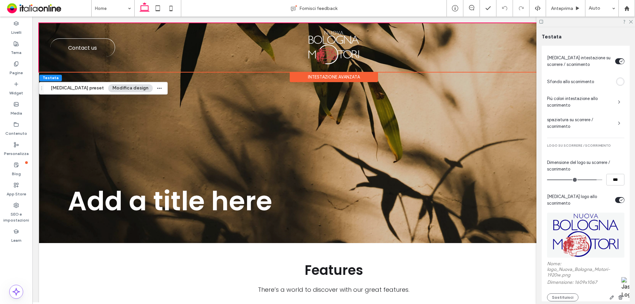
scroll to position [468, 0]
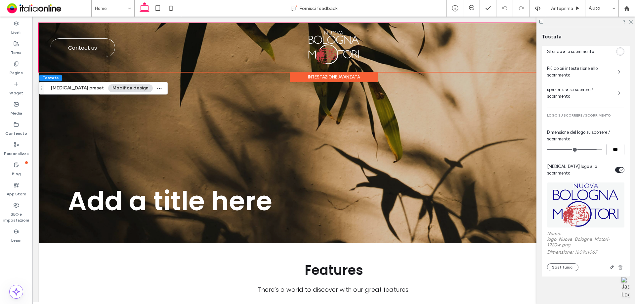
click at [572, 94] on span "spaziatura su scorrere / scorrimento" at bounding box center [580, 92] width 66 height 13
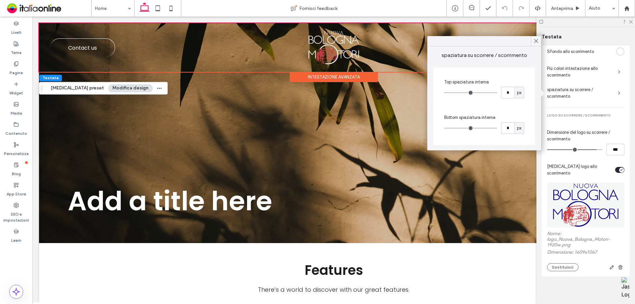
click at [582, 72] on span "Più colori intestazione allo scorrimento" at bounding box center [580, 71] width 66 height 13
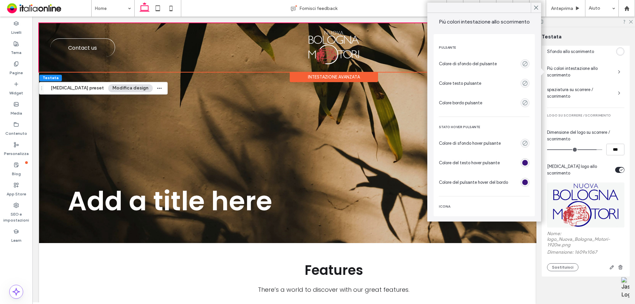
click at [521, 163] on div "rgba(60,20,124,1)" at bounding box center [525, 162] width 9 height 9
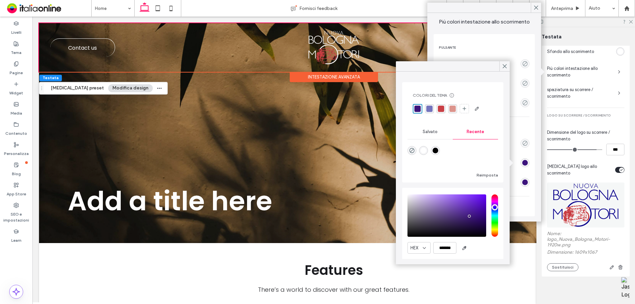
click at [527, 154] on div "Pulsante Colore di sfondo del pulsante Colore testo pulsante Colore bordo pulsa…" at bounding box center [484, 125] width 101 height 182
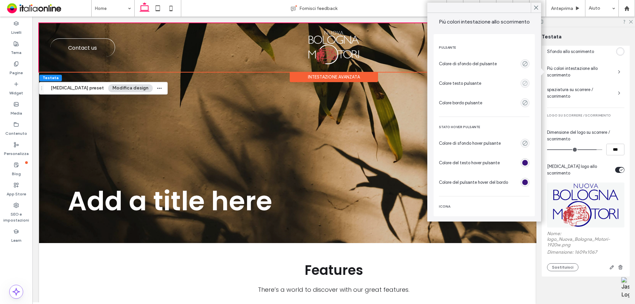
click at [523, 84] on use "empty color" at bounding box center [525, 83] width 5 height 5
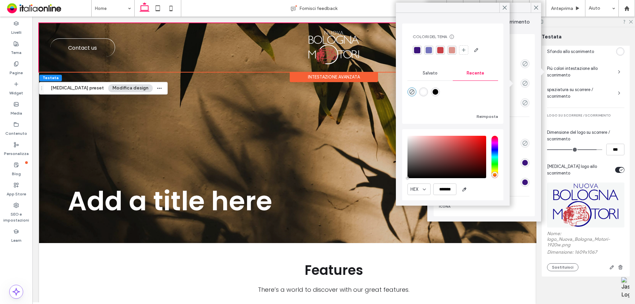
click at [417, 52] on div "rgba(60,20,124,1)" at bounding box center [417, 50] width 6 height 6
click at [523, 103] on use "empty color" at bounding box center [525, 102] width 5 height 5
click at [426, 50] on div "rgba(116,116,189,1)" at bounding box center [429, 50] width 6 height 6
click at [420, 49] on div "rgba(60,20,124,1)" at bounding box center [417, 50] width 6 height 6
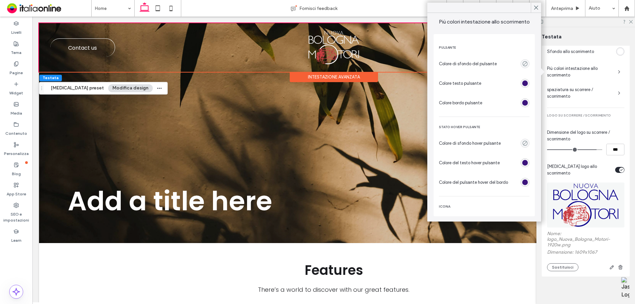
click at [526, 117] on div "Pulsante Colore di sfondo del pulsante Colore testo pulsante Colore bordo pulsa…" at bounding box center [484, 125] width 101 height 182
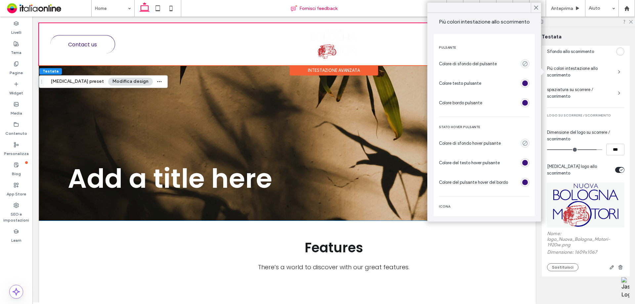
scroll to position [0, 0]
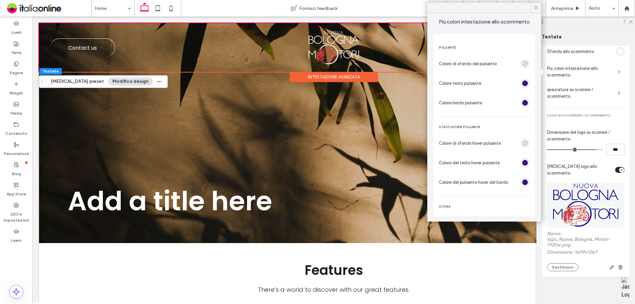
click at [540, 4] on div at bounding box center [536, 8] width 10 height 10
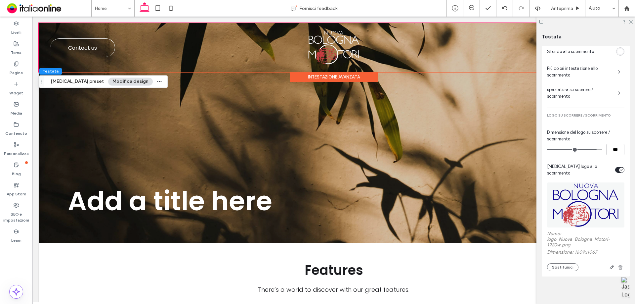
click at [632, 24] on div at bounding box center [586, 22] width 99 height 10
click at [632, 23] on div at bounding box center [586, 22] width 99 height 10
click at [631, 23] on icon at bounding box center [631, 21] width 4 height 4
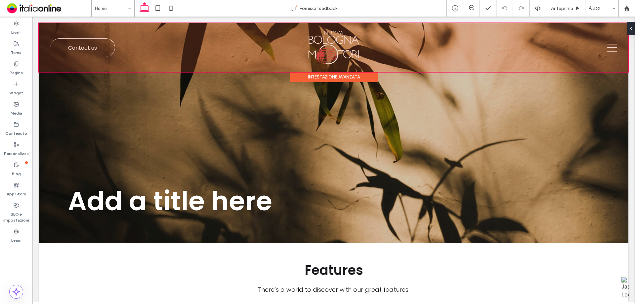
click at [328, 77] on div "Intestazione avanzata" at bounding box center [334, 77] width 88 height 10
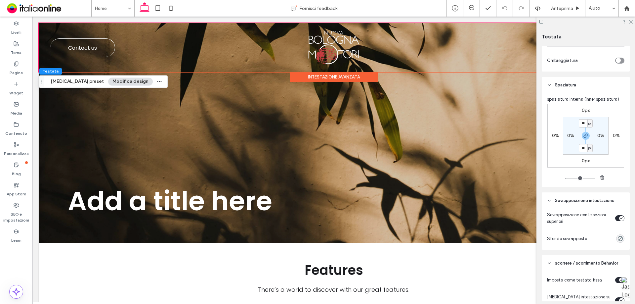
click at [344, 78] on div "Intestazione avanzata" at bounding box center [334, 77] width 88 height 10
click at [631, 24] on div at bounding box center [586, 22] width 99 height 10
click at [632, 22] on use at bounding box center [631, 22] width 4 height 4
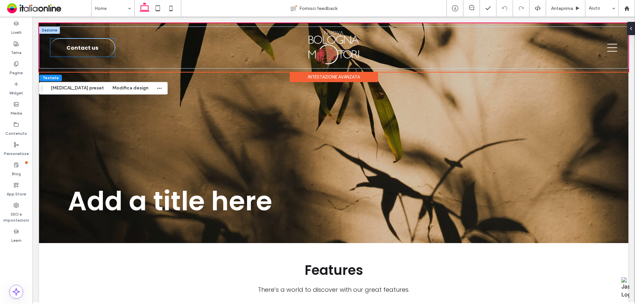
click at [74, 47] on span "Contact us" at bounding box center [83, 47] width 32 height 15
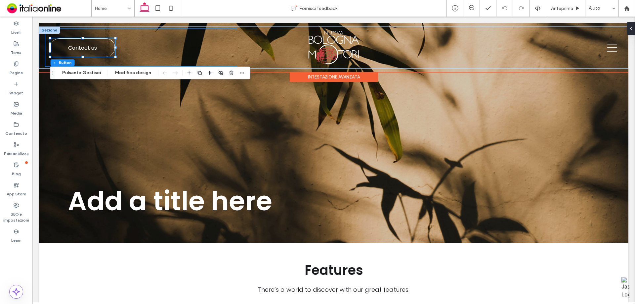
click at [158, 46] on div "Contact us" at bounding box center [141, 47] width 193 height 38
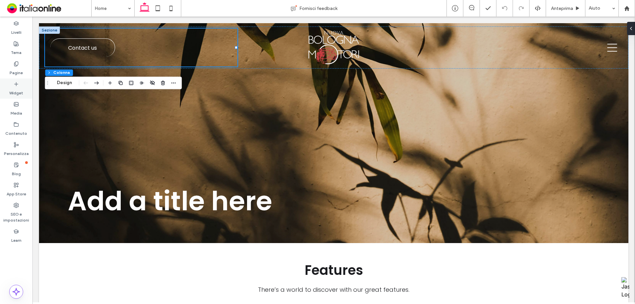
drag, startPoint x: 11, startPoint y: 91, endPoint x: 30, endPoint y: 89, distance: 19.3
click at [11, 91] on label "Widget" at bounding box center [16, 91] width 14 height 9
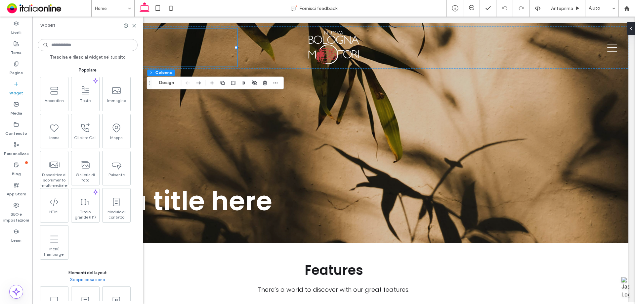
click at [77, 46] on input at bounding box center [88, 45] width 100 height 12
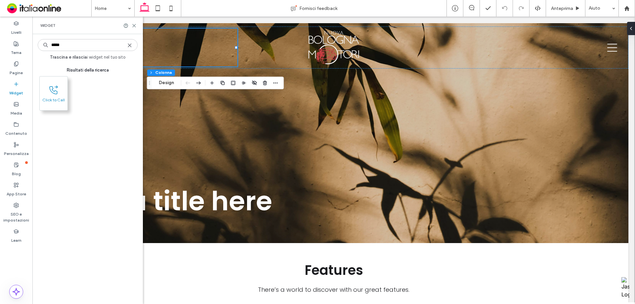
type input "*****"
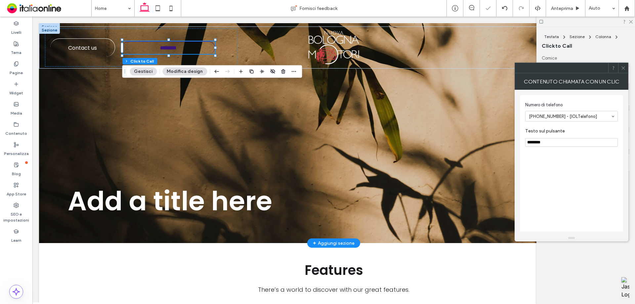
type input "**"
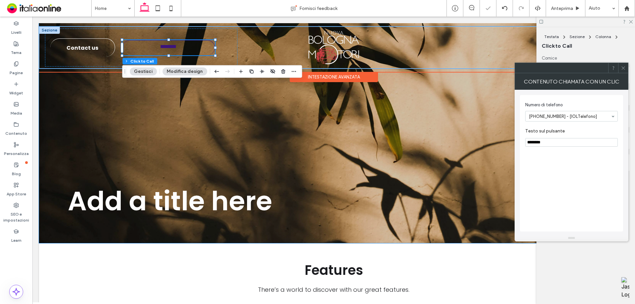
type input "*"
type input "***"
click at [98, 42] on link "Contact us" at bounding box center [82, 47] width 65 height 18
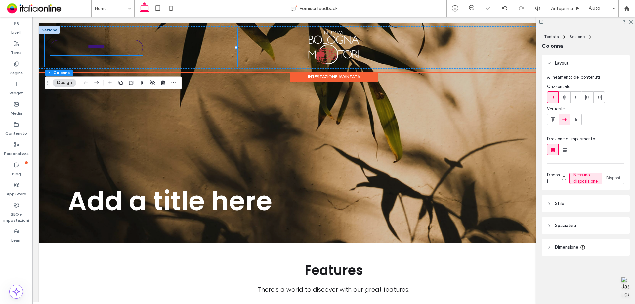
click at [103, 45] on span "********" at bounding box center [96, 48] width 27 height 8
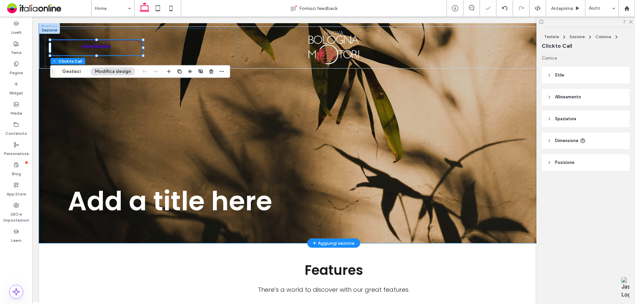
type input "*"
type input "***"
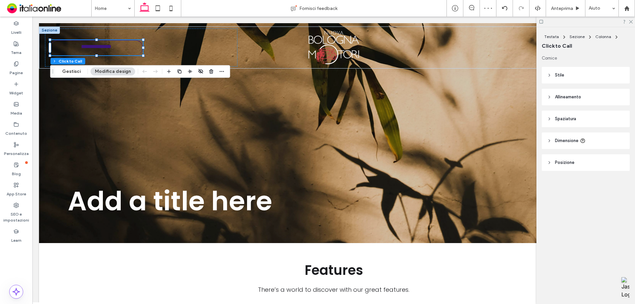
click at [578, 85] on div "Cornice Stile Primario Secondario Seleziona layout Stile pulsante Testo pulsant…" at bounding box center [588, 126] width 92 height 142
click at [111, 70] on button "Modifica design" at bounding box center [113, 72] width 45 height 8
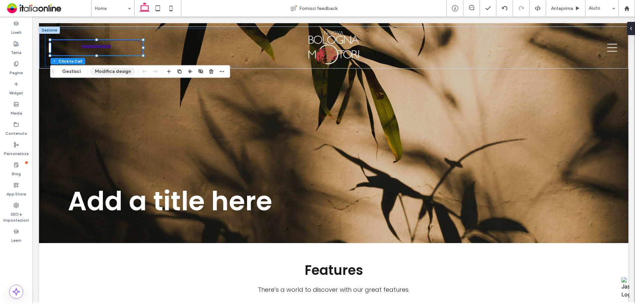
drag, startPoint x: 111, startPoint y: 74, endPoint x: 131, endPoint y: 73, distance: 19.9
click at [111, 73] on button "Modifica design" at bounding box center [113, 72] width 45 height 8
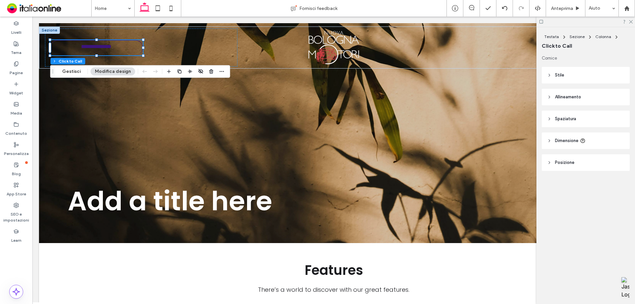
click at [587, 78] on header "Stile" at bounding box center [586, 75] width 88 height 17
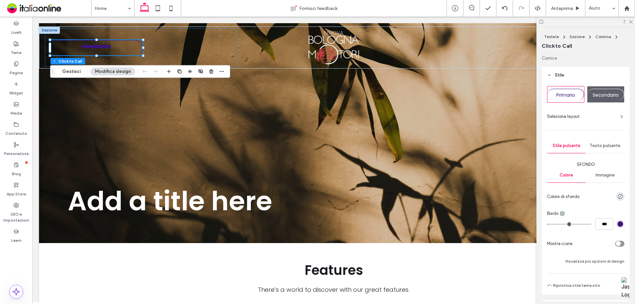
click at [599, 101] on div "Secondario" at bounding box center [606, 94] width 37 height 16
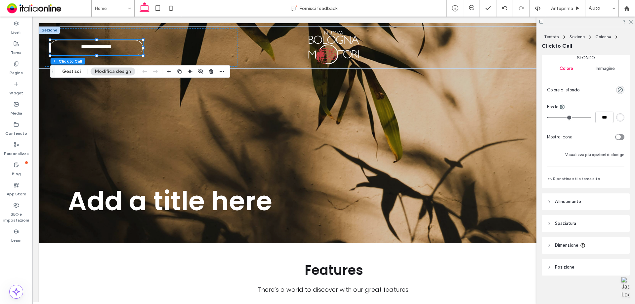
scroll to position [107, 0]
click at [589, 199] on header "Allineamento" at bounding box center [586, 201] width 88 height 17
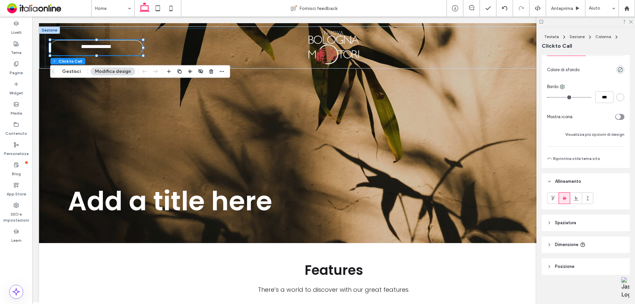
click at [587, 216] on header "Spaziatura" at bounding box center [586, 222] width 88 height 17
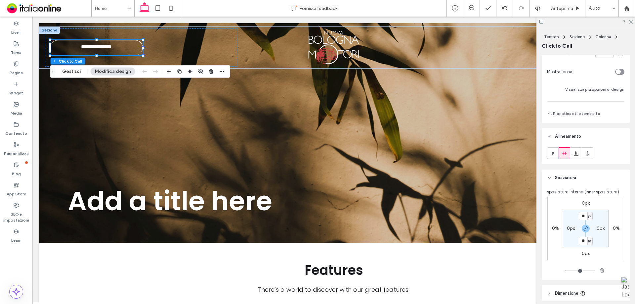
scroll to position [220, 0]
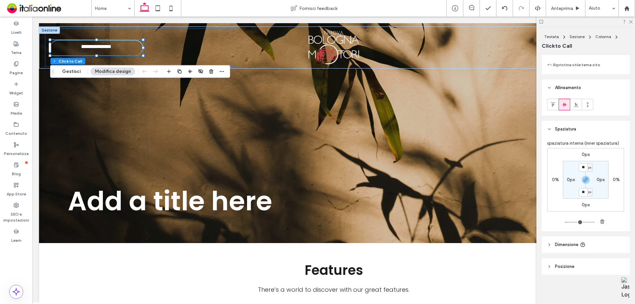
click at [578, 238] on header "Dimensione" at bounding box center [586, 244] width 88 height 17
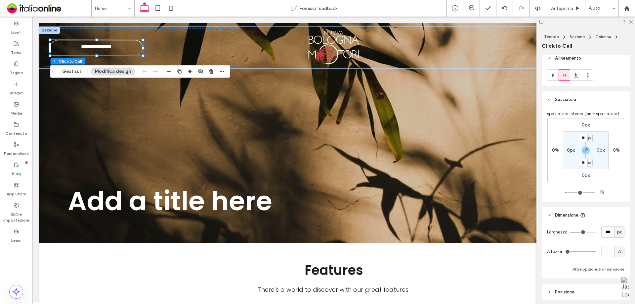
scroll to position [275, 0]
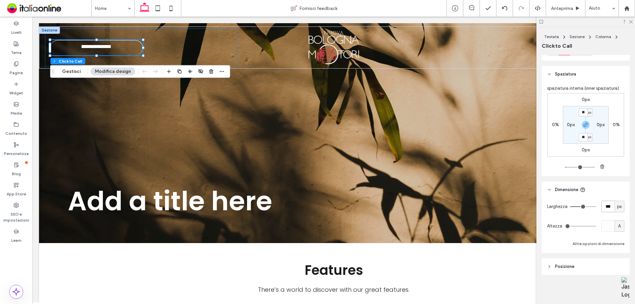
drag, startPoint x: 608, startPoint y: 206, endPoint x: 563, endPoint y: 198, distance: 46.0
click at [563, 198] on div "Larghezza *** px Altezza A Altre opzioni di dimensione" at bounding box center [586, 225] width 88 height 55
type input "***"
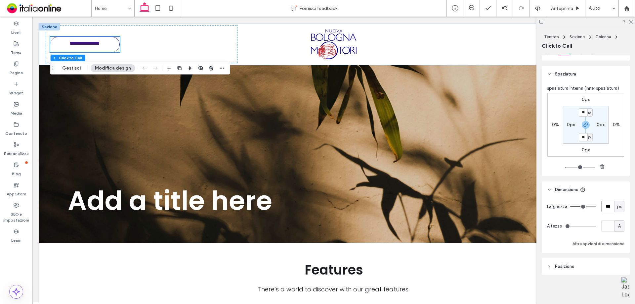
scroll to position [0, 0]
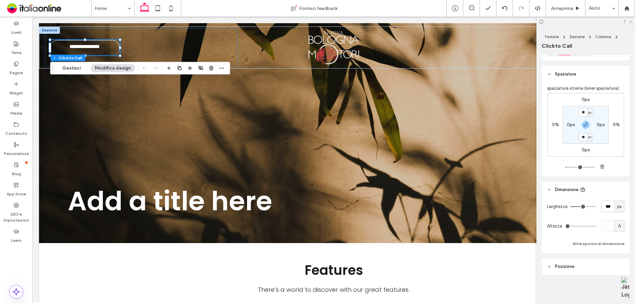
click at [632, 21] on icon at bounding box center [631, 21] width 4 height 4
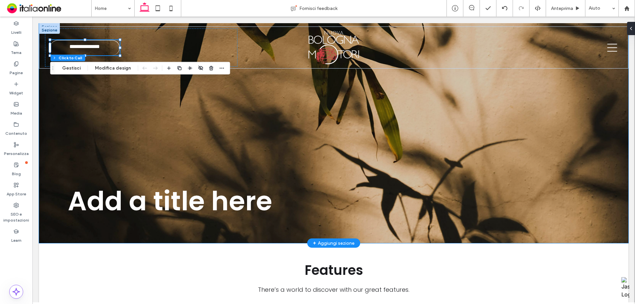
click at [238, 136] on div "Add a title here" at bounding box center [334, 133] width 590 height 220
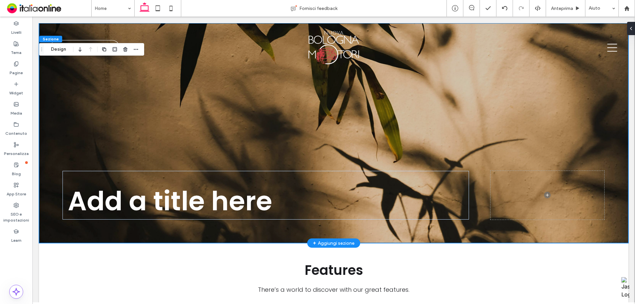
click at [197, 116] on div "Add a title here" at bounding box center [334, 133] width 590 height 220
click at [156, 118] on div "Add a title here" at bounding box center [334, 133] width 590 height 220
click at [50, 47] on button "Design" at bounding box center [59, 49] width 24 height 8
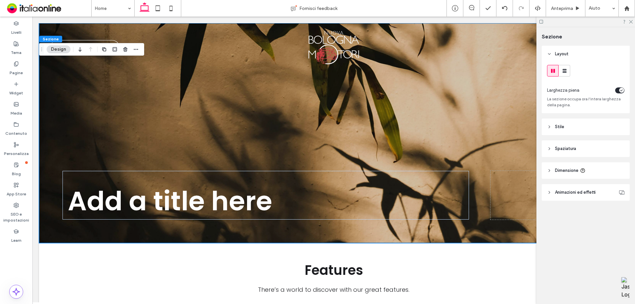
click at [578, 190] on span "Animazioni ed effetti" at bounding box center [575, 192] width 41 height 7
click at [569, 171] on span "Dimensione" at bounding box center [566, 170] width 23 height 7
click at [567, 149] on span "Spaziatura" at bounding box center [565, 148] width 21 height 7
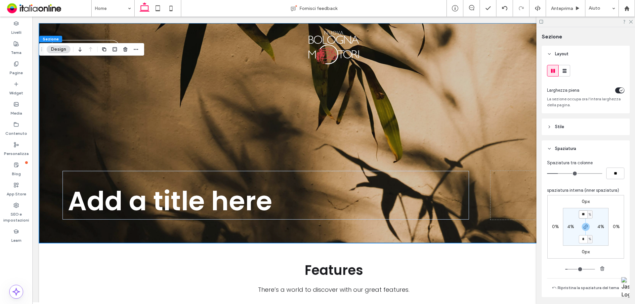
click at [582, 215] on input "**" at bounding box center [583, 214] width 9 height 8
type input "**"
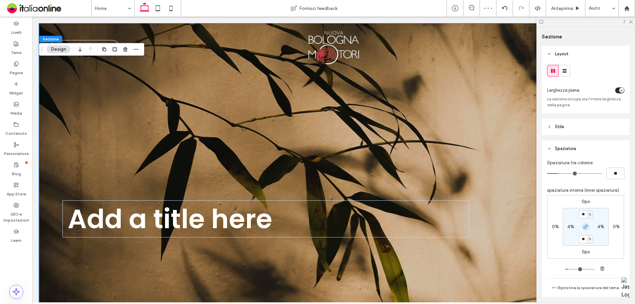
click at [585, 229] on span "button" at bounding box center [586, 227] width 8 height 8
click at [586, 238] on label "30%" at bounding box center [585, 239] width 9 height 6
type input "*"
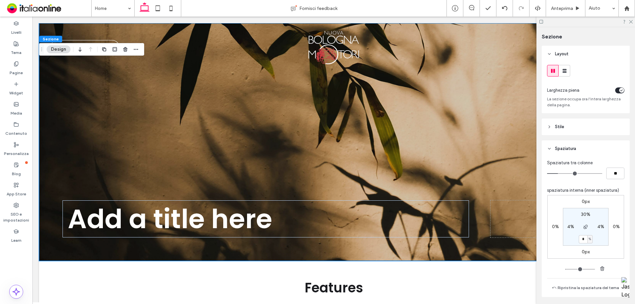
click at [630, 23] on div at bounding box center [586, 22] width 99 height 10
click at [633, 23] on icon at bounding box center [631, 21] width 4 height 4
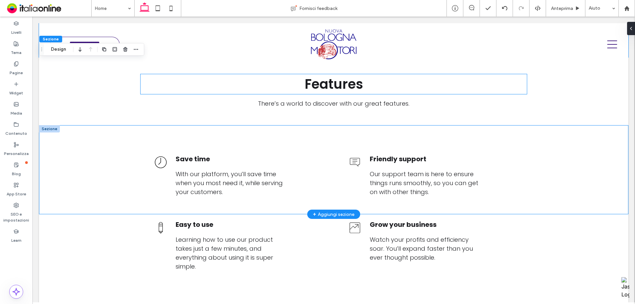
scroll to position [331, 0]
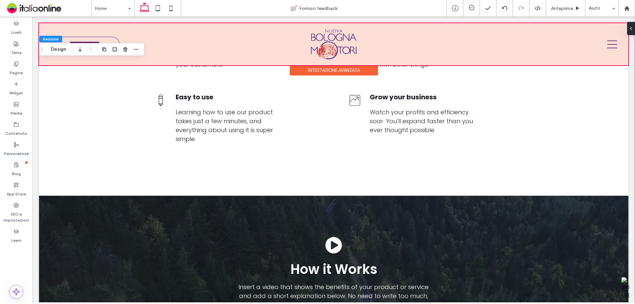
click at [111, 66] on div "Intestazione avanzata" at bounding box center [334, 65] width 590 height 1
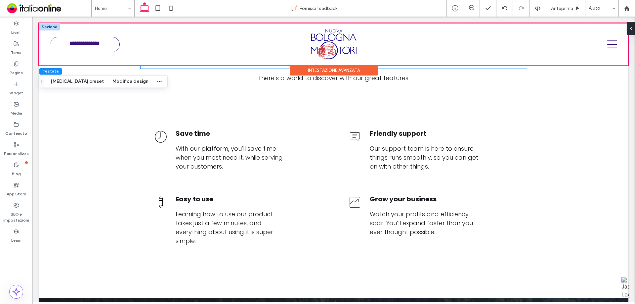
scroll to position [99, 0]
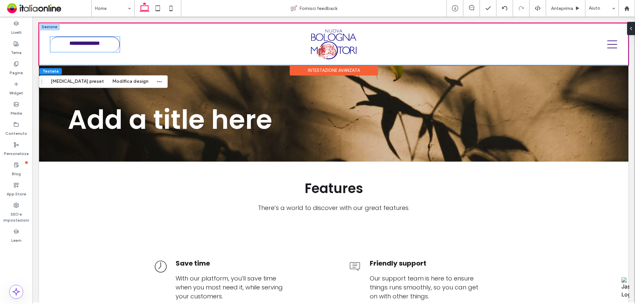
click at [111, 48] on link "**********" at bounding box center [84, 44] width 69 height 15
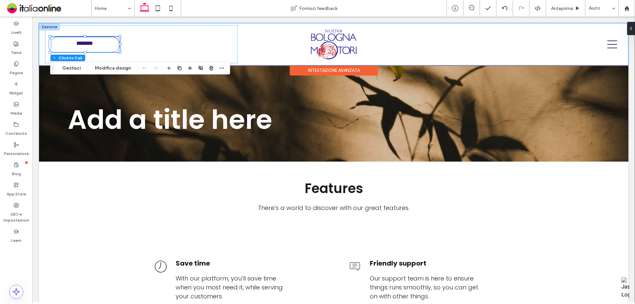
type input "*"
type input "***"
click at [72, 72] on button "Gestisci" at bounding box center [71, 68] width 27 height 8
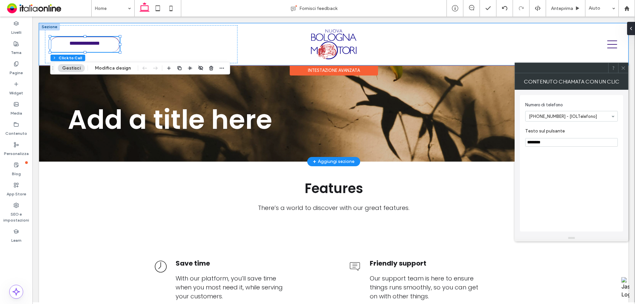
drag, startPoint x: 597, startPoint y: 159, endPoint x: 483, endPoint y: 143, distance: 114.5
type input "**********"
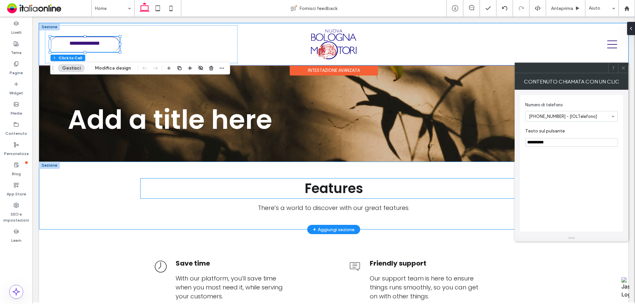
click at [473, 184] on h2 "Features" at bounding box center [334, 188] width 386 height 20
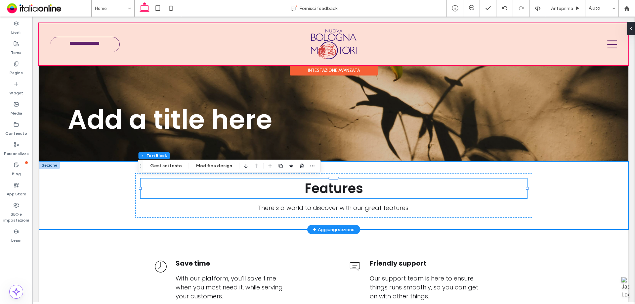
click at [88, 193] on div "Features There’s a world to discover with our great features." at bounding box center [334, 195] width 590 height 68
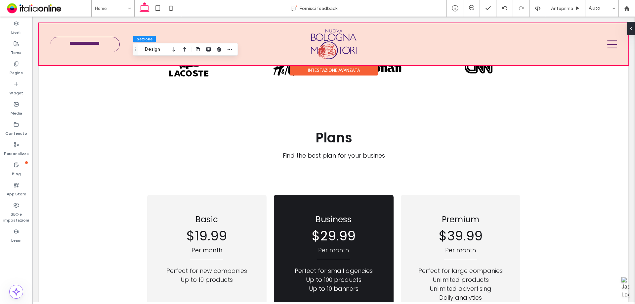
scroll to position [993, 0]
